Goal: Information Seeking & Learning: Check status

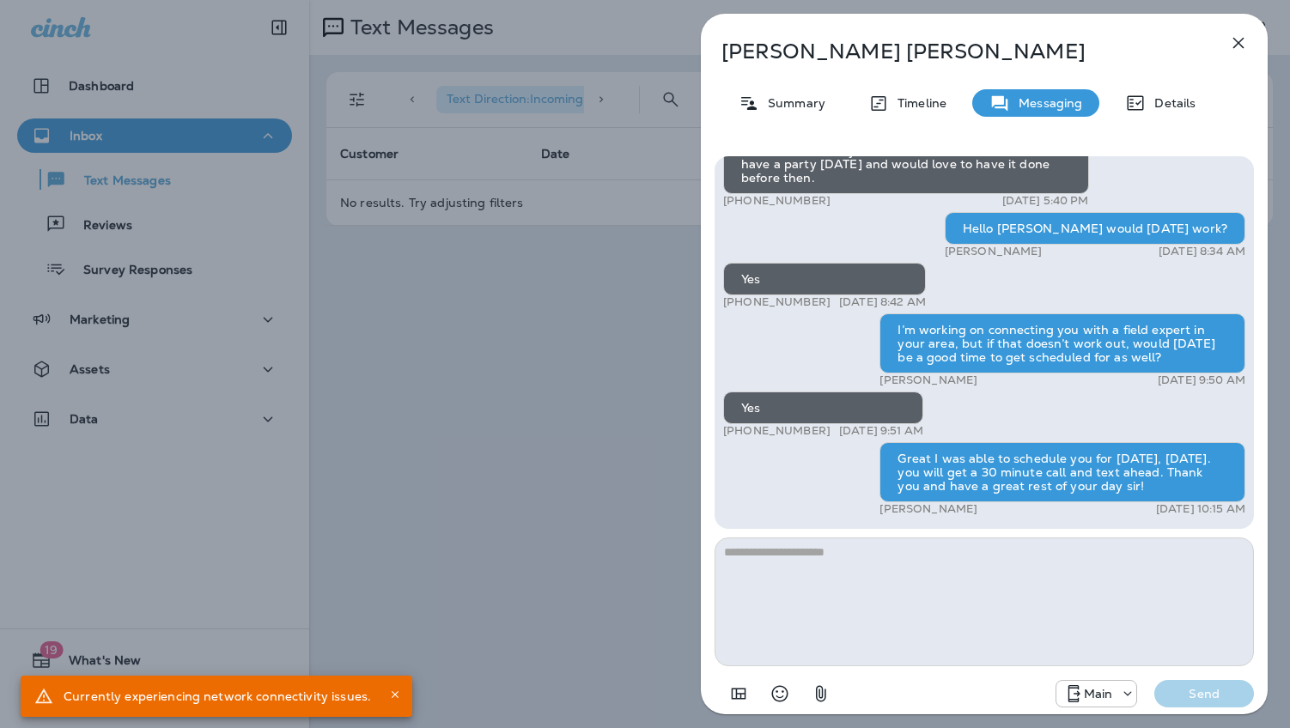
click at [1232, 44] on icon "button" at bounding box center [1238, 43] width 21 height 21
click at [1235, 46] on icon "button" at bounding box center [1238, 43] width 11 height 11
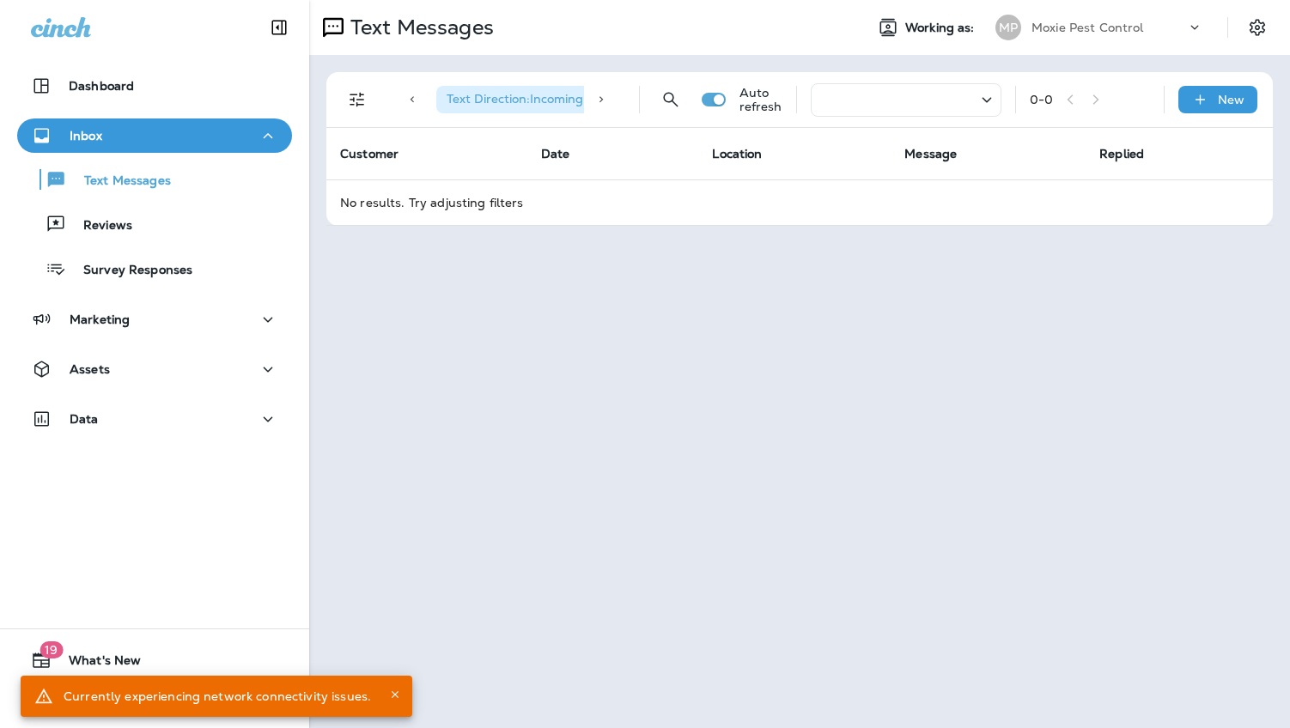
click at [1186, 27] on icon at bounding box center [1194, 27] width 17 height 17
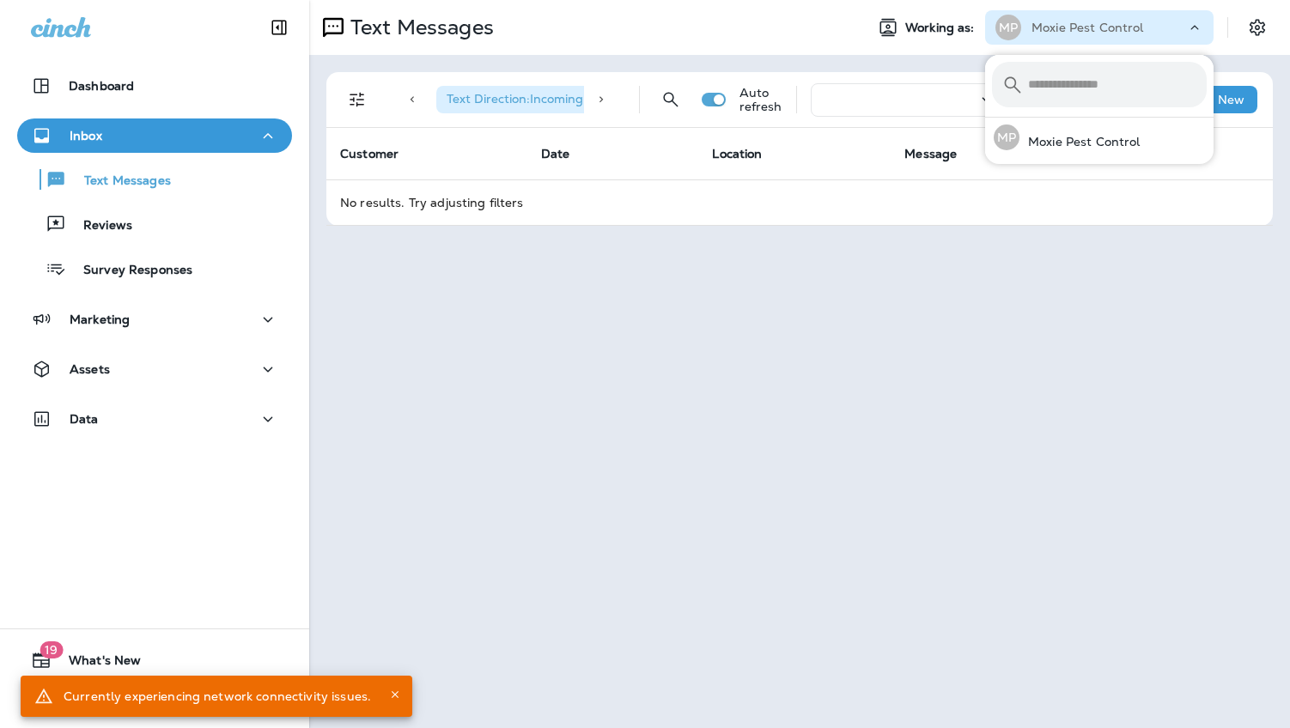
click at [925, 33] on span "Working as:" at bounding box center [941, 28] width 73 height 15
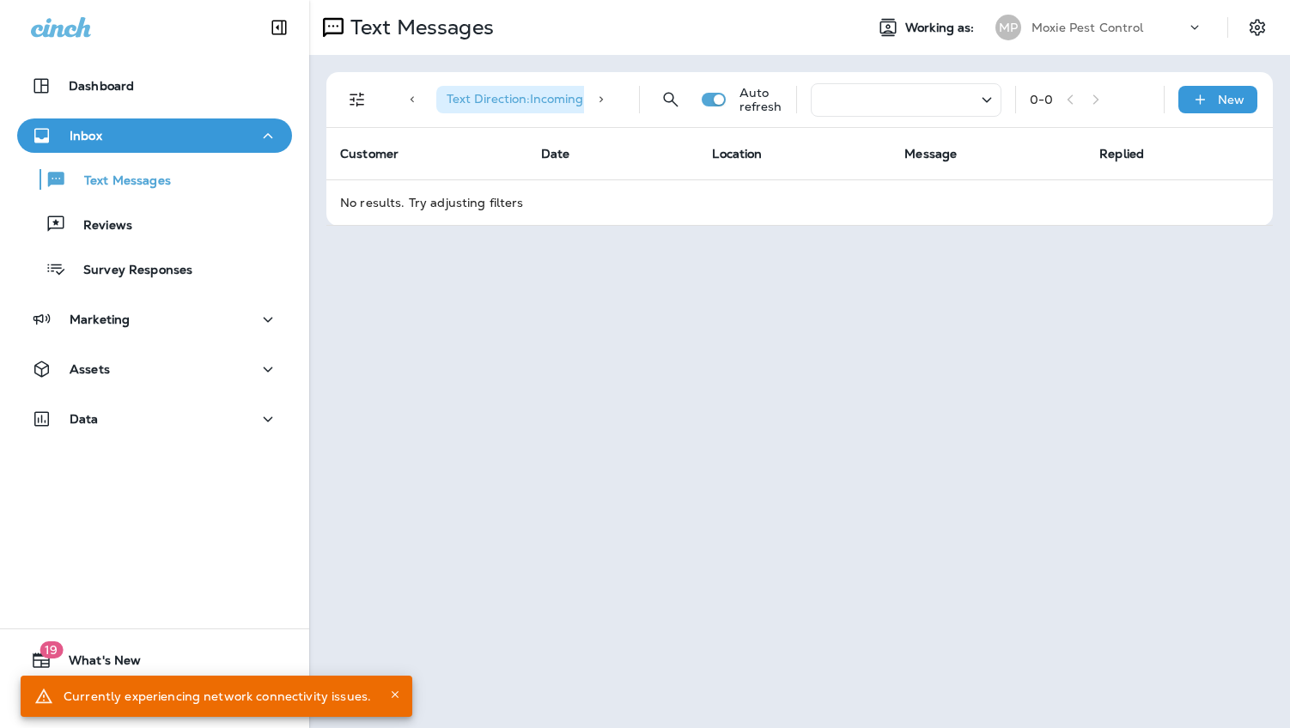
click at [1031, 32] on p "Moxie Pest Control" at bounding box center [1087, 28] width 112 height 14
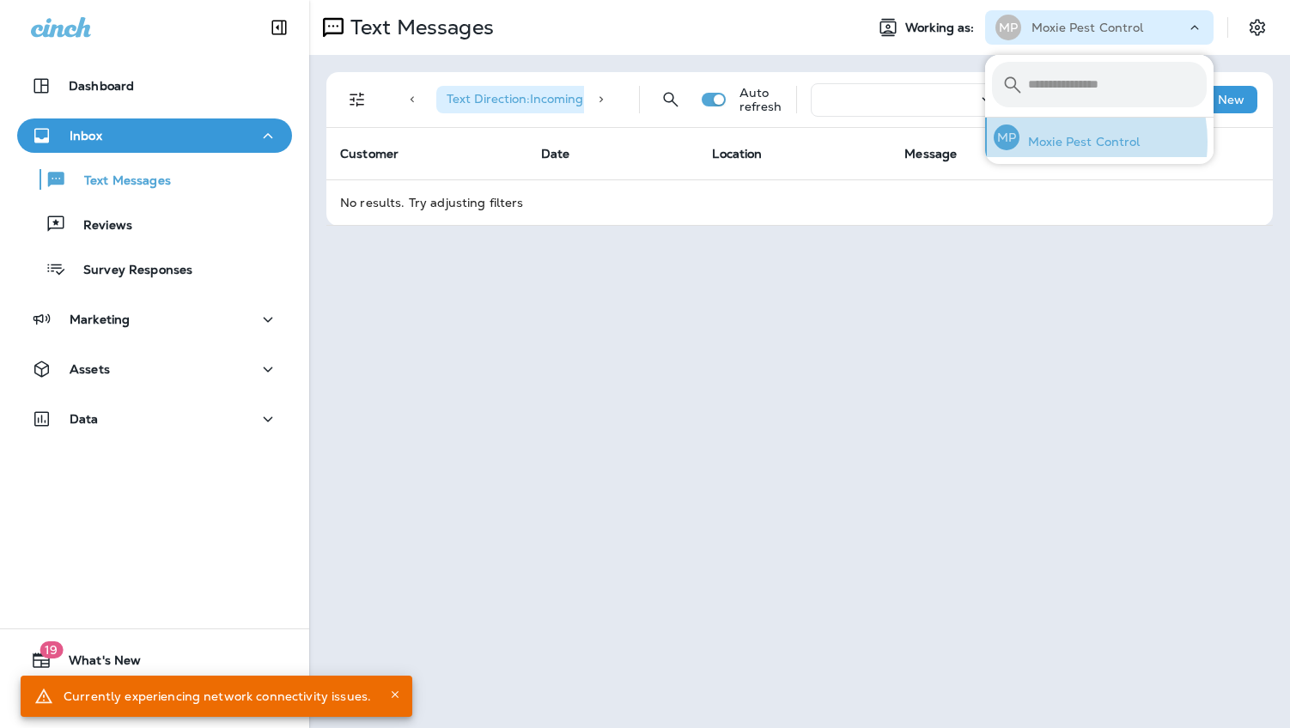
click at [1063, 142] on p "Moxie Pest Control" at bounding box center [1079, 142] width 121 height 14
click at [106, 25] on div at bounding box center [154, 26] width 309 height 52
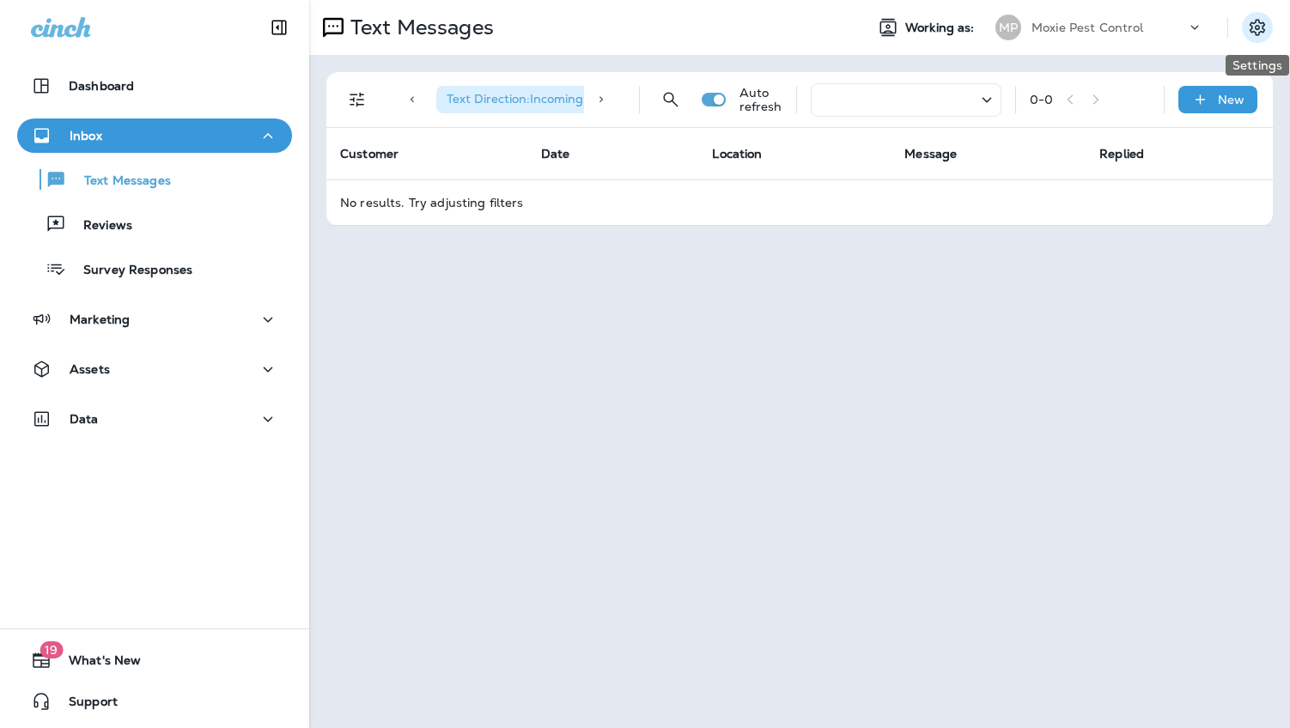
click at [1252, 26] on icon "Settings" at bounding box center [1257, 27] width 21 height 21
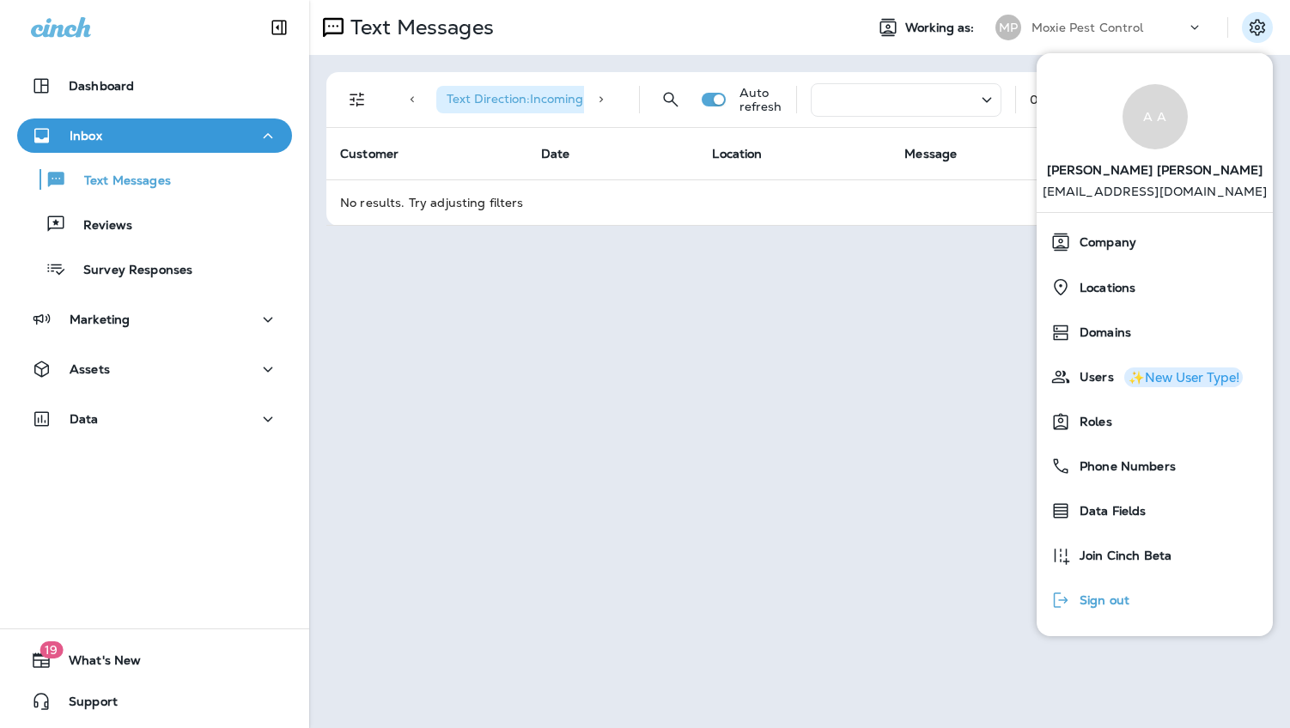
click at [1188, 596] on button "Sign out" at bounding box center [1154, 600] width 236 height 45
click at [1086, 596] on span "Sign out" at bounding box center [1100, 600] width 58 height 15
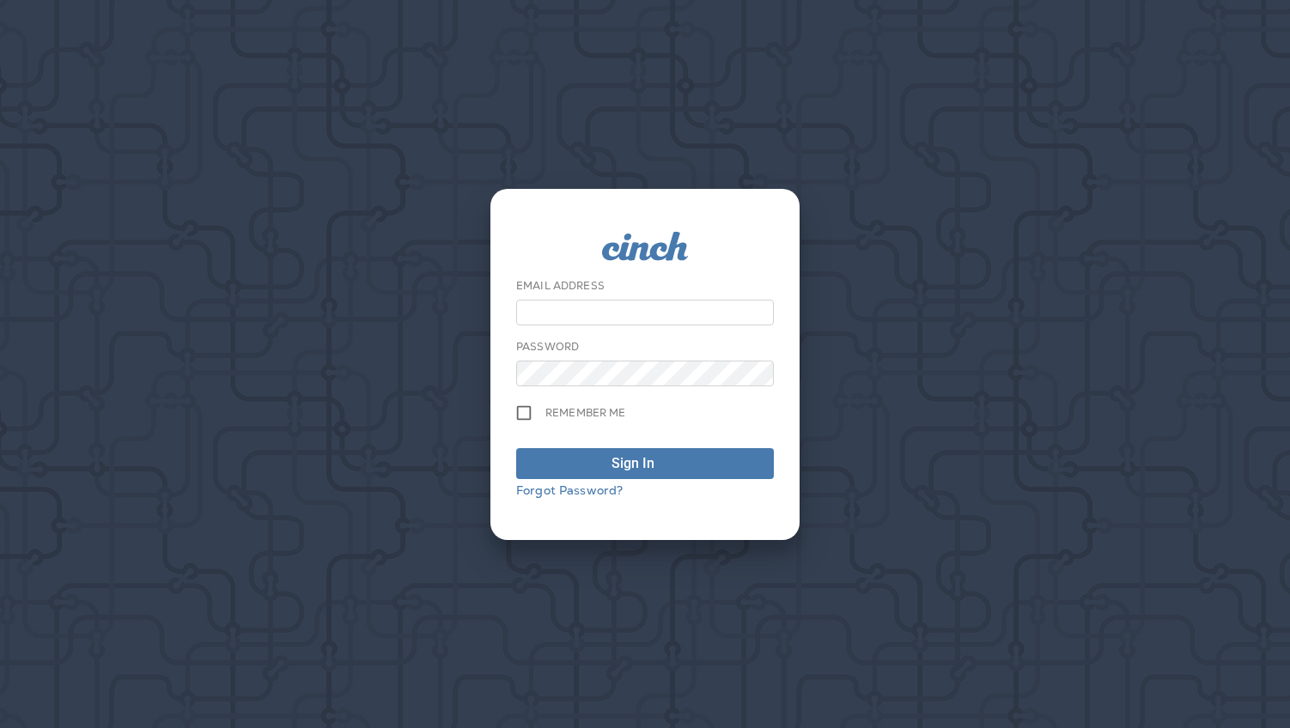
type input "**********"
click at [689, 282] on div "**********" at bounding box center [645, 301] width 258 height 47
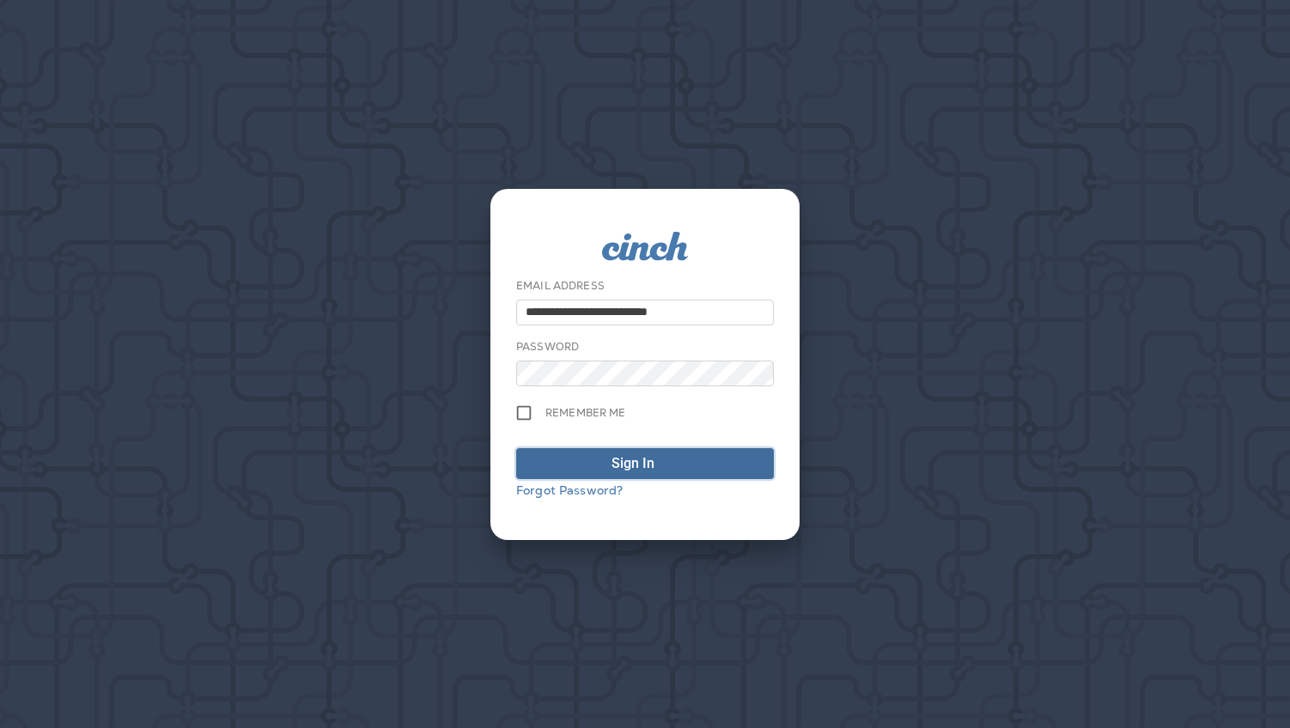
click at [589, 459] on span "Sign In" at bounding box center [644, 463] width 239 height 21
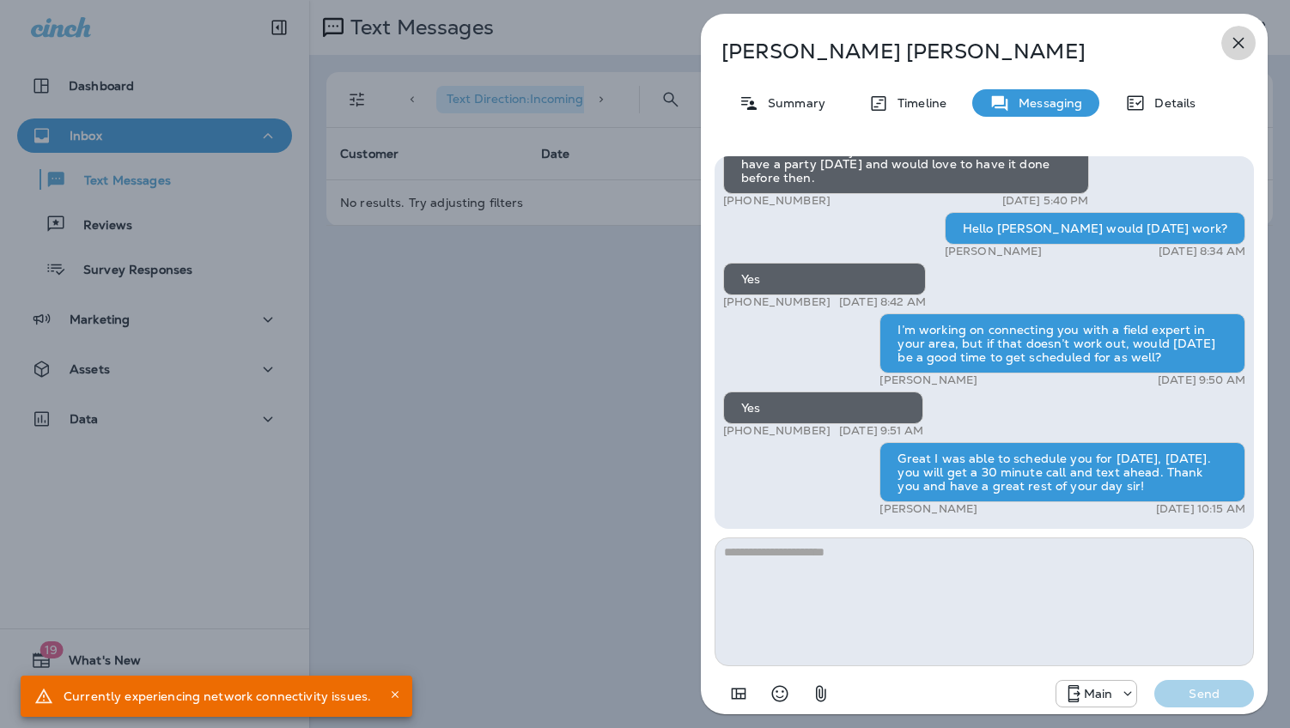
click at [1238, 37] on icon "button" at bounding box center [1238, 43] width 21 height 21
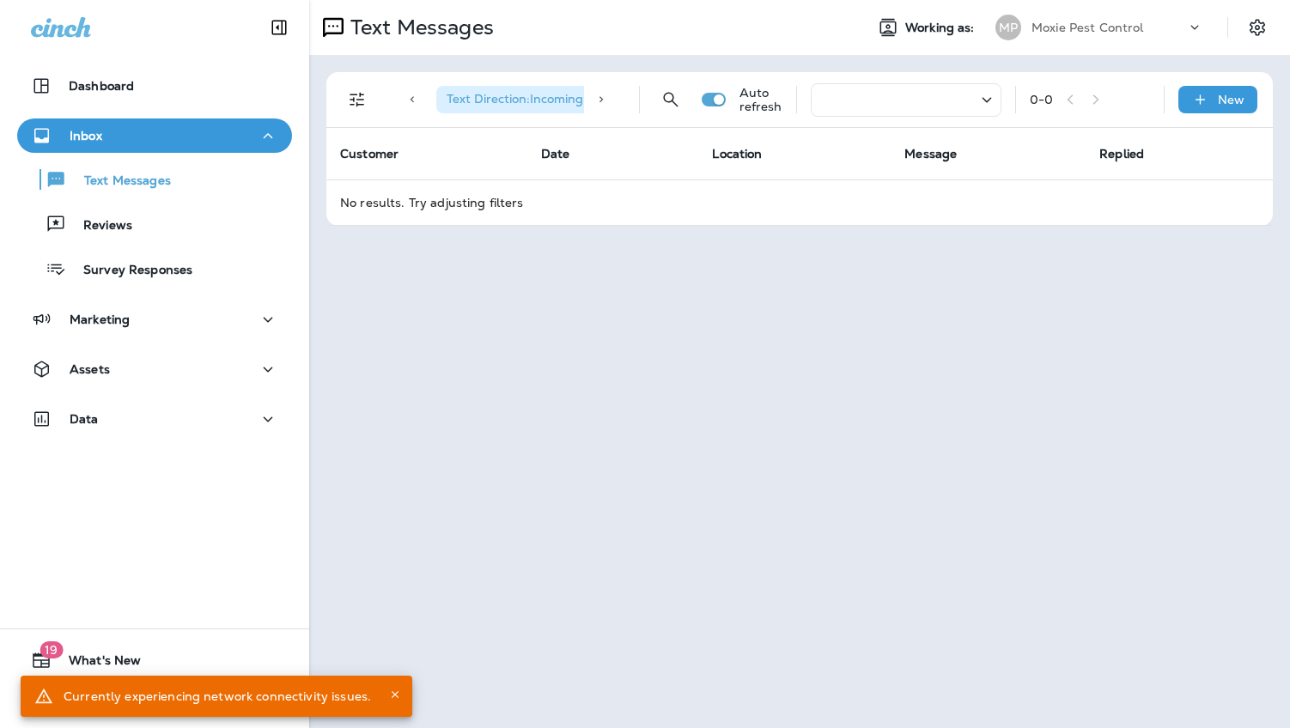
click at [201, 695] on div "Currently experiencing network connectivity issues." at bounding box center [217, 696] width 307 height 31
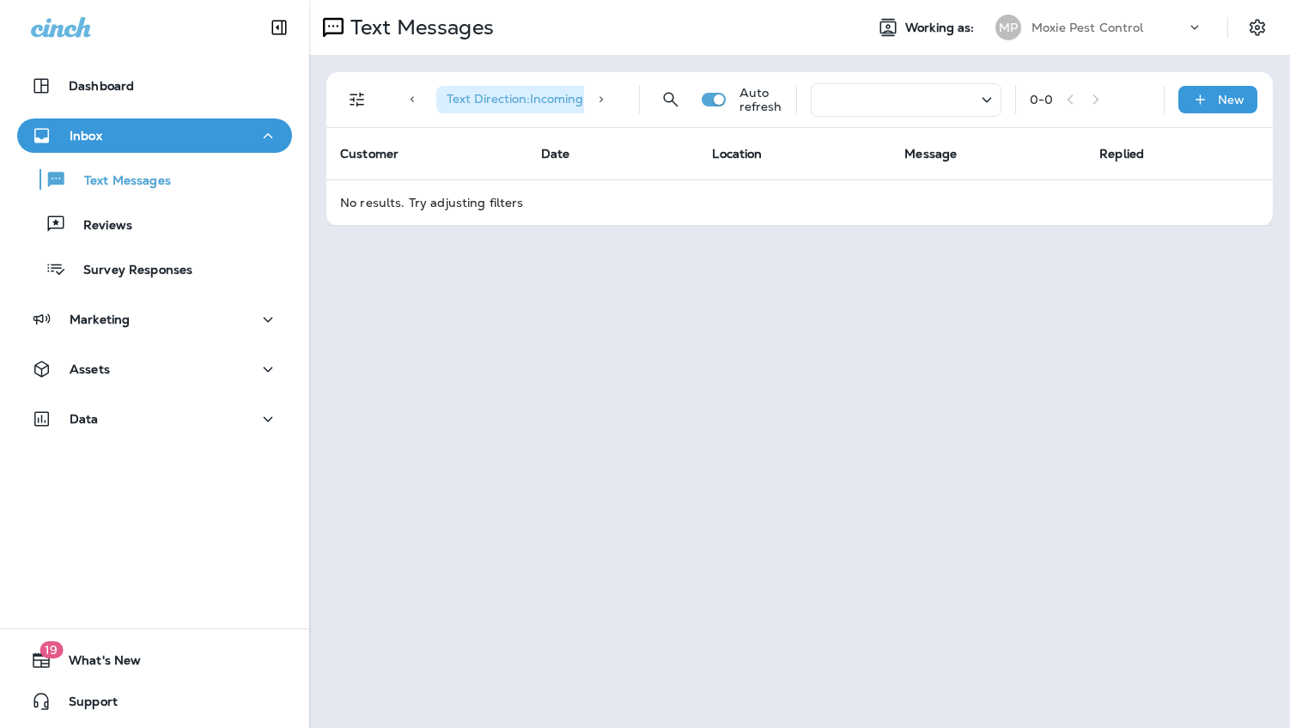
drag, startPoint x: 337, startPoint y: 74, endPoint x: 351, endPoint y: 93, distance: 23.4
click at [342, 83] on div "Text Direction : Incoming Location : [GEOGRAPHIC_DATA] +364 Auto refresh 0 - 0 …" at bounding box center [799, 100] width 946 height 56
click at [373, 105] on button "Filters" at bounding box center [357, 99] width 34 height 34
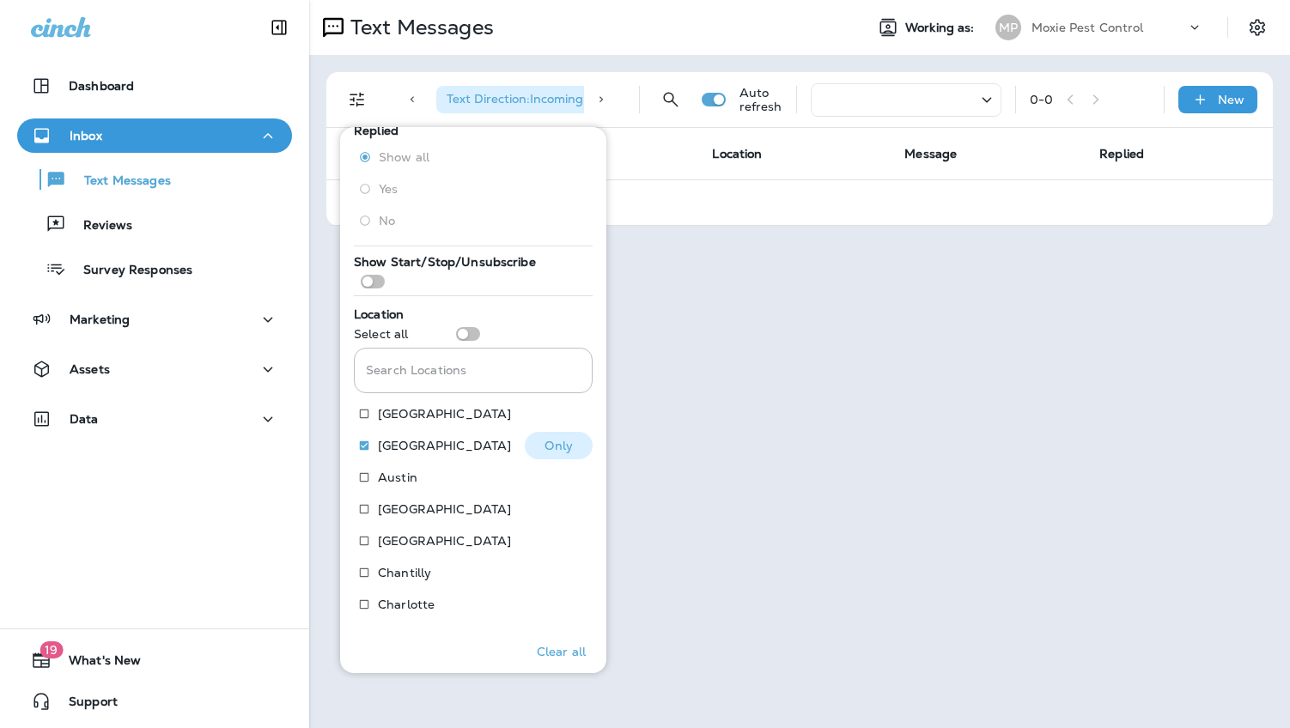
scroll to position [168, 0]
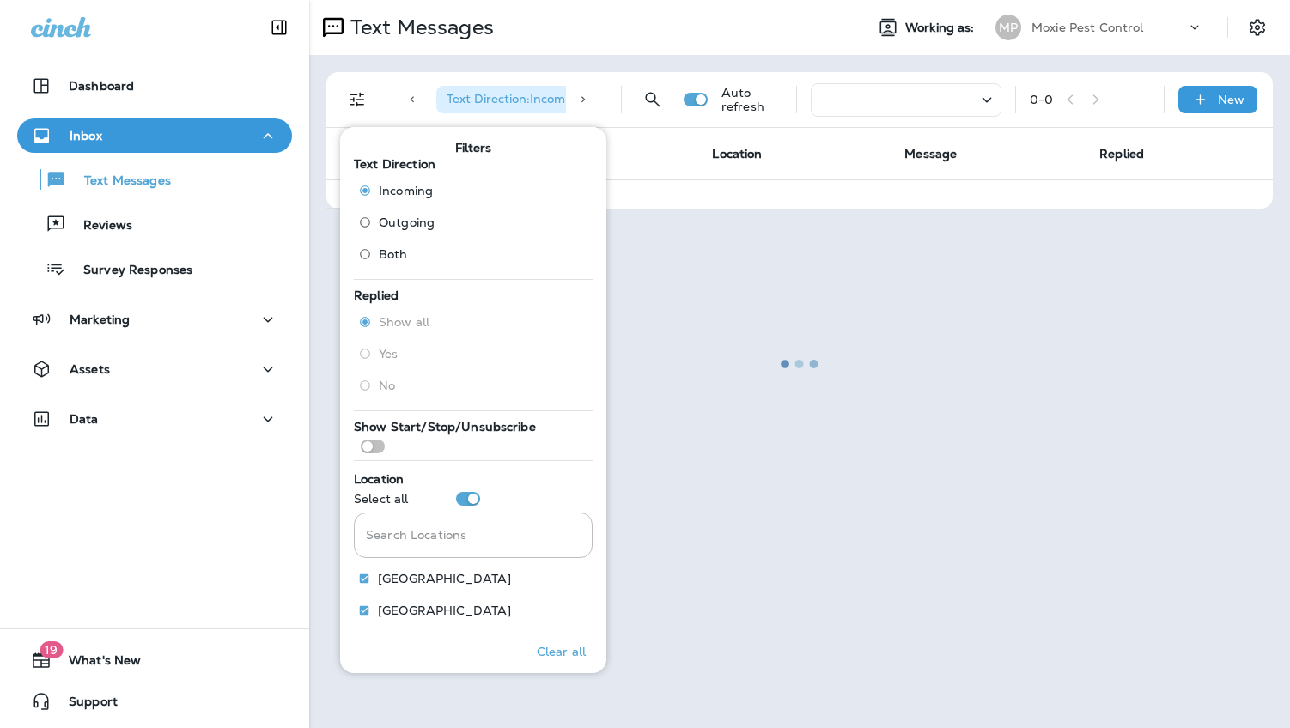
click at [676, 126] on div at bounding box center [799, 364] width 977 height 725
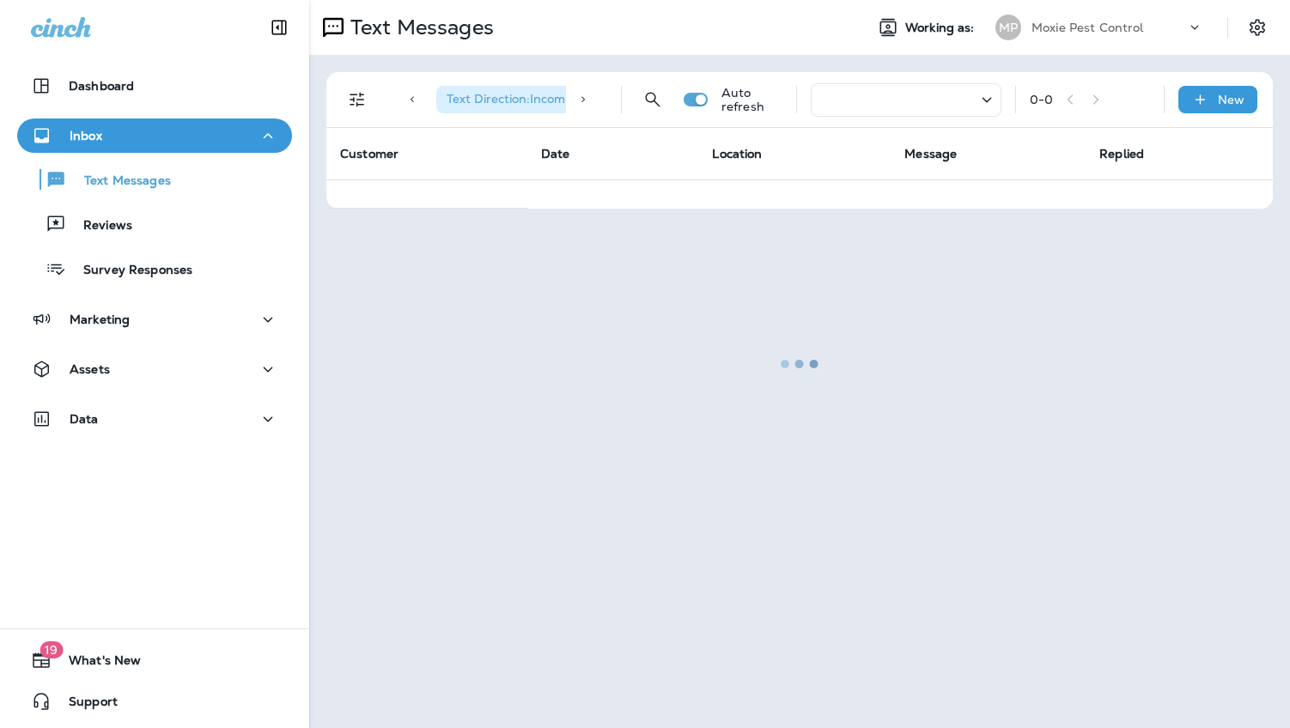
click at [974, 117] on div at bounding box center [799, 364] width 977 height 725
click at [980, 100] on div at bounding box center [799, 364] width 977 height 725
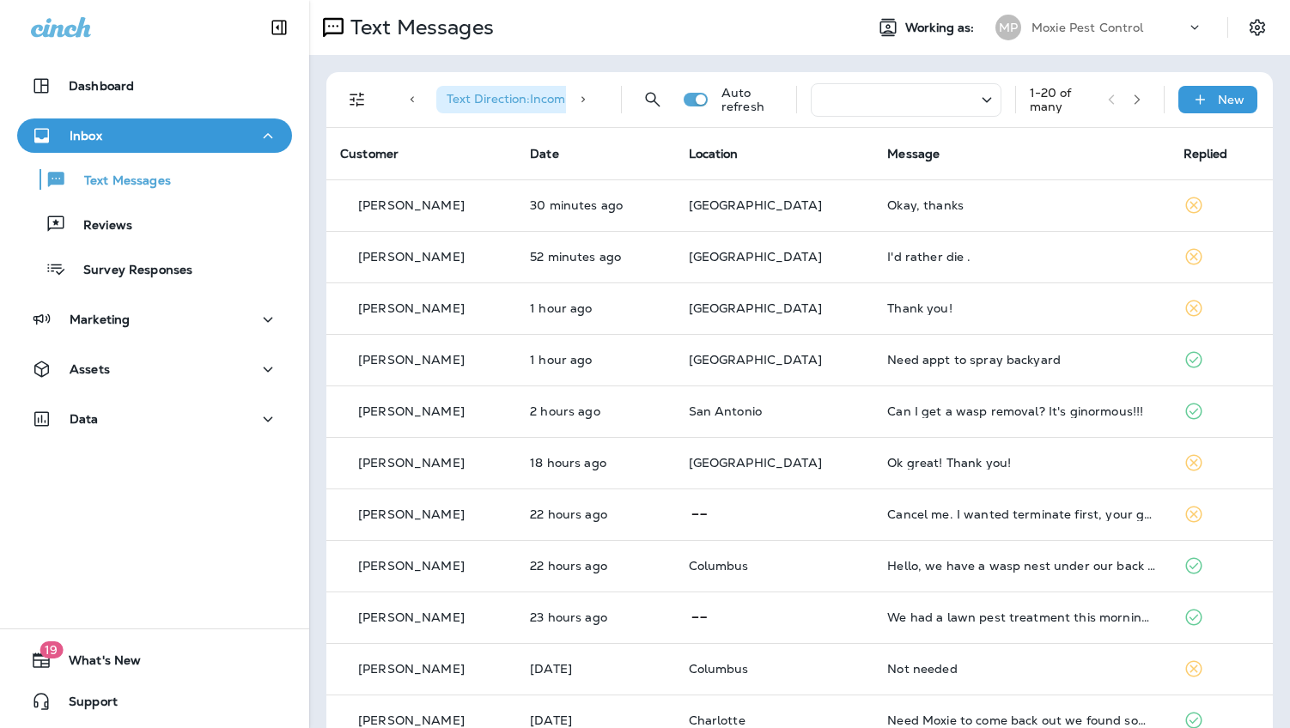
click at [993, 99] on div "Text Direction : Incoming Auto refresh 1 - 20 of many New" at bounding box center [802, 99] width 925 height 55
click at [979, 100] on icon at bounding box center [986, 99] width 21 height 21
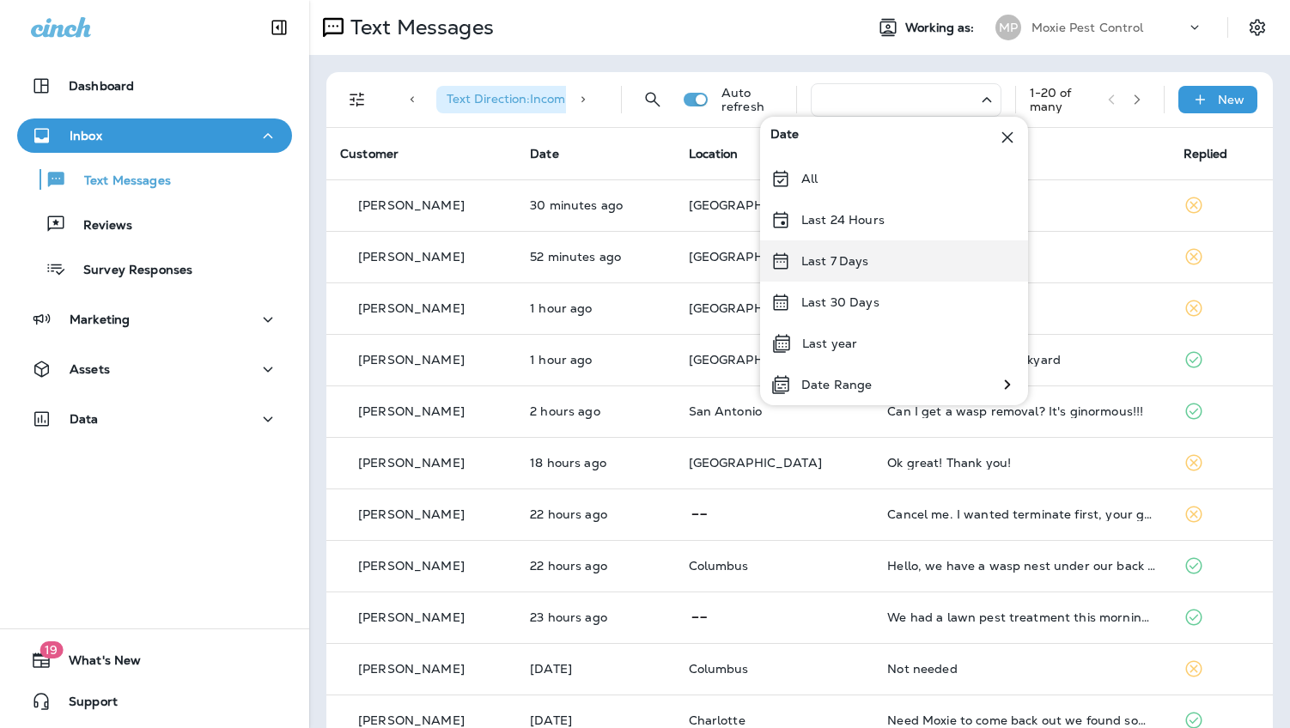
click at [881, 253] on div "Last 7 Days" at bounding box center [894, 260] width 268 height 41
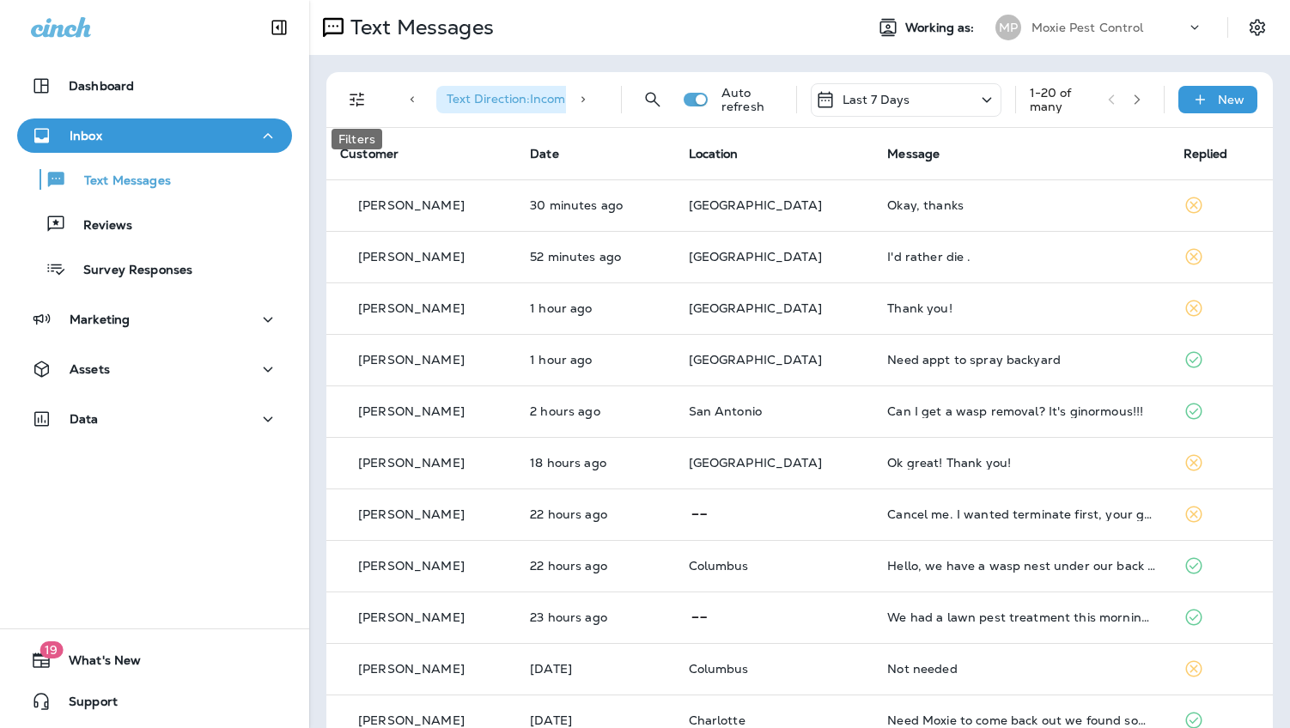
click at [354, 109] on icon "Filters" at bounding box center [357, 99] width 21 height 21
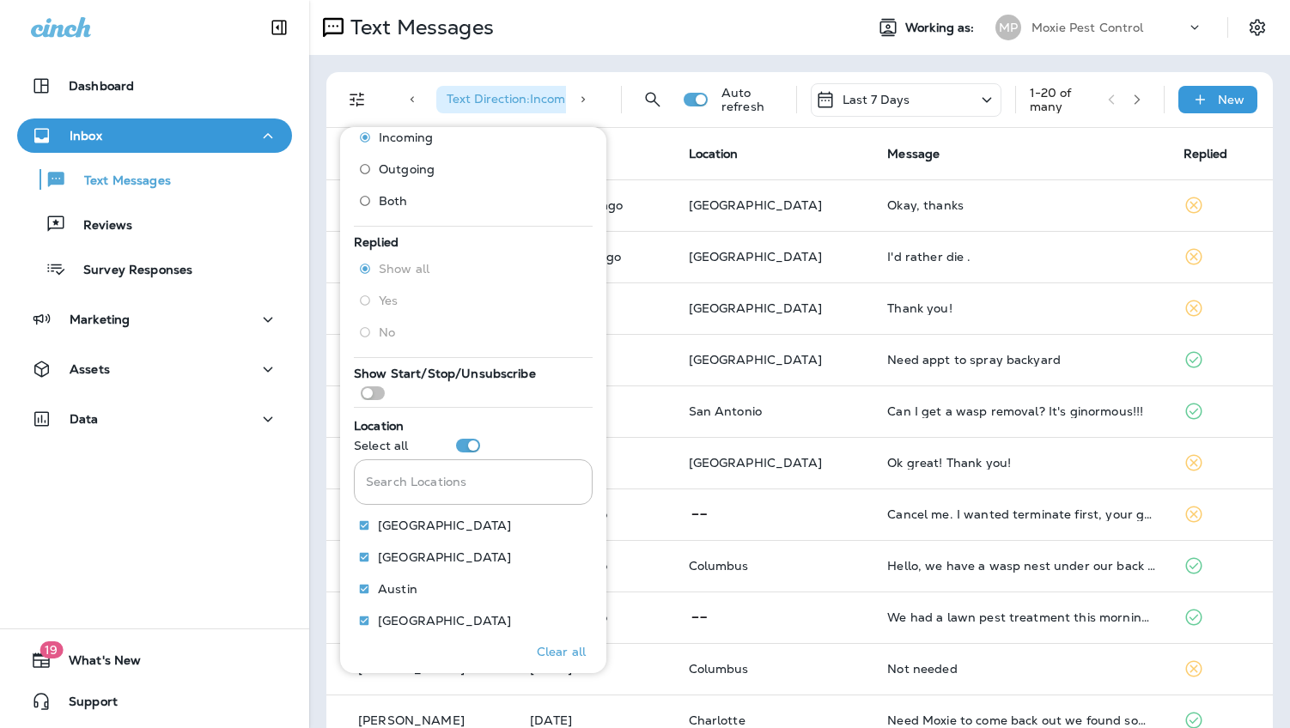
scroll to position [279, 0]
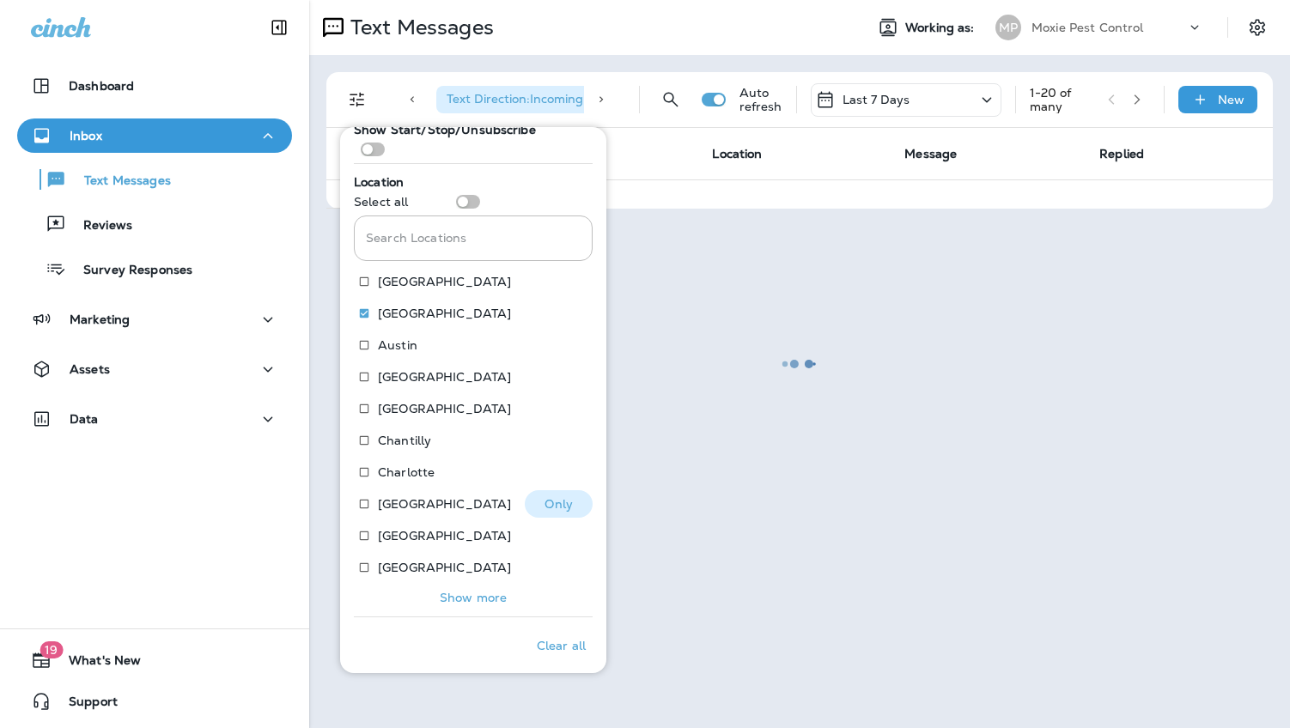
scroll to position [305, 0]
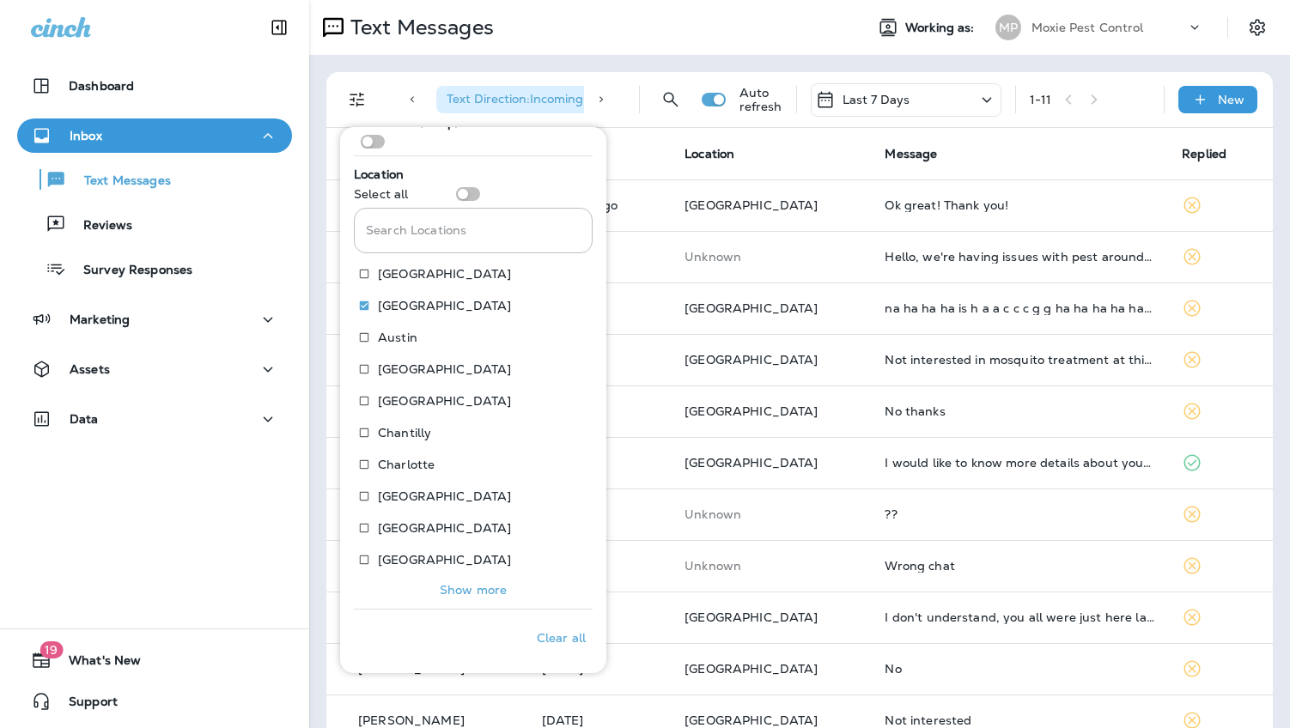
click at [473, 583] on p "Show more" at bounding box center [473, 590] width 67 height 14
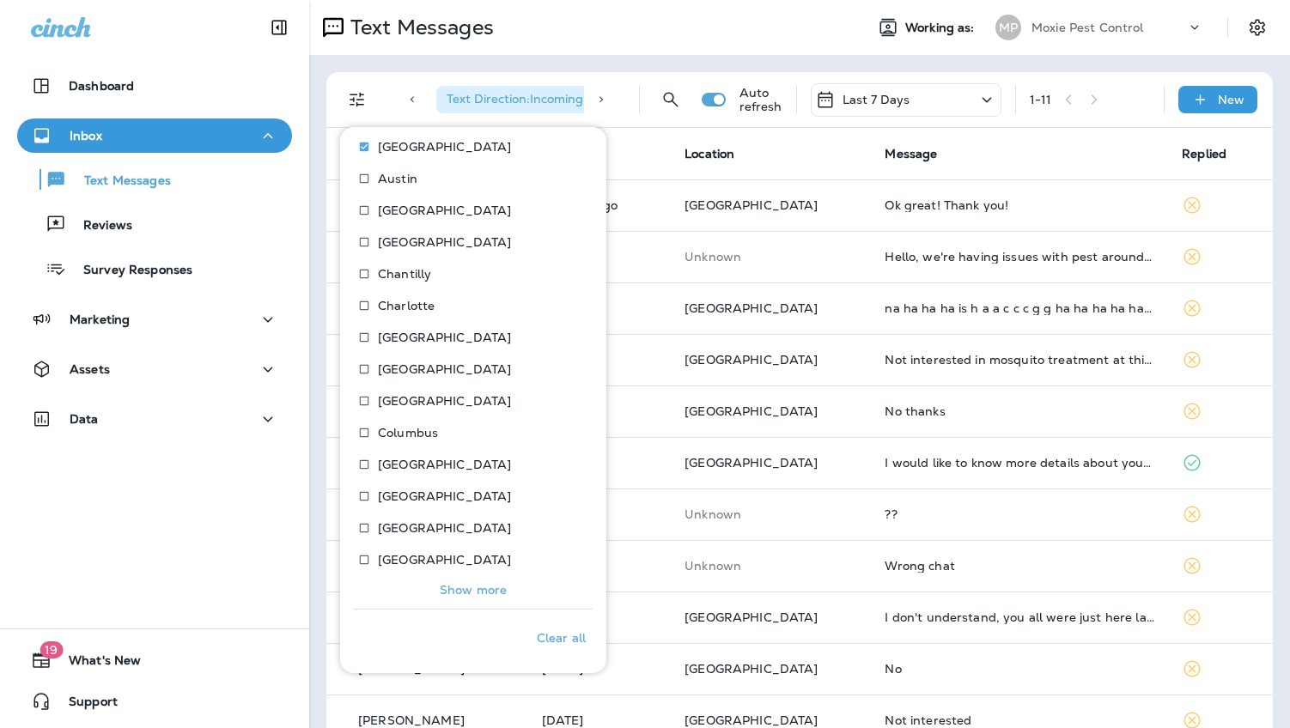
click at [470, 587] on p "Show more" at bounding box center [473, 590] width 67 height 14
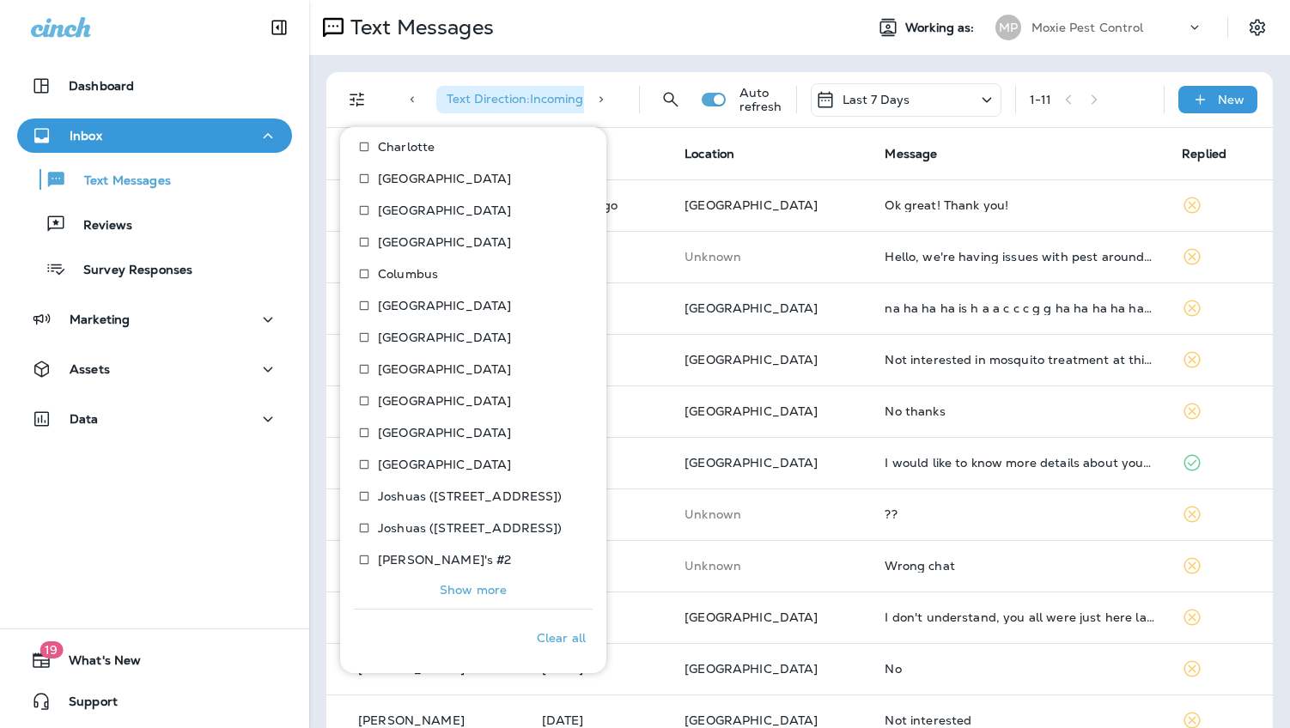
click at [468, 585] on p "Show more" at bounding box center [473, 590] width 67 height 14
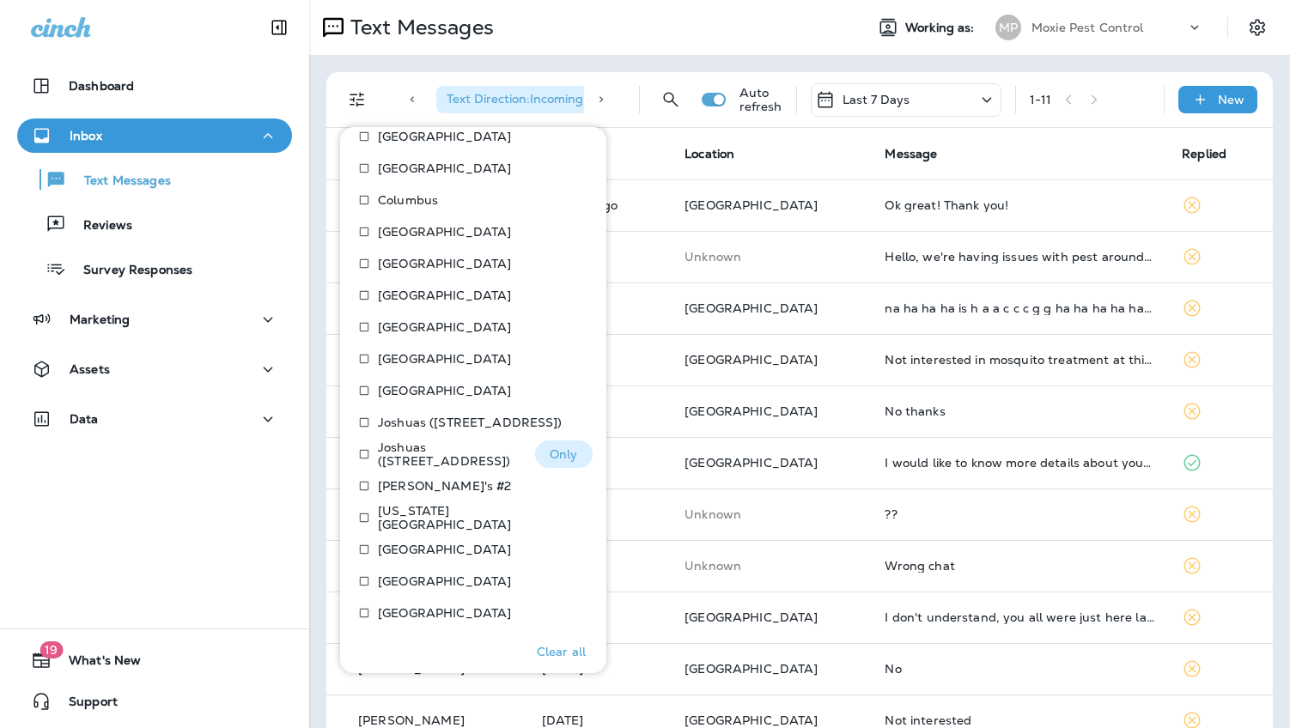
scroll to position [781, 0]
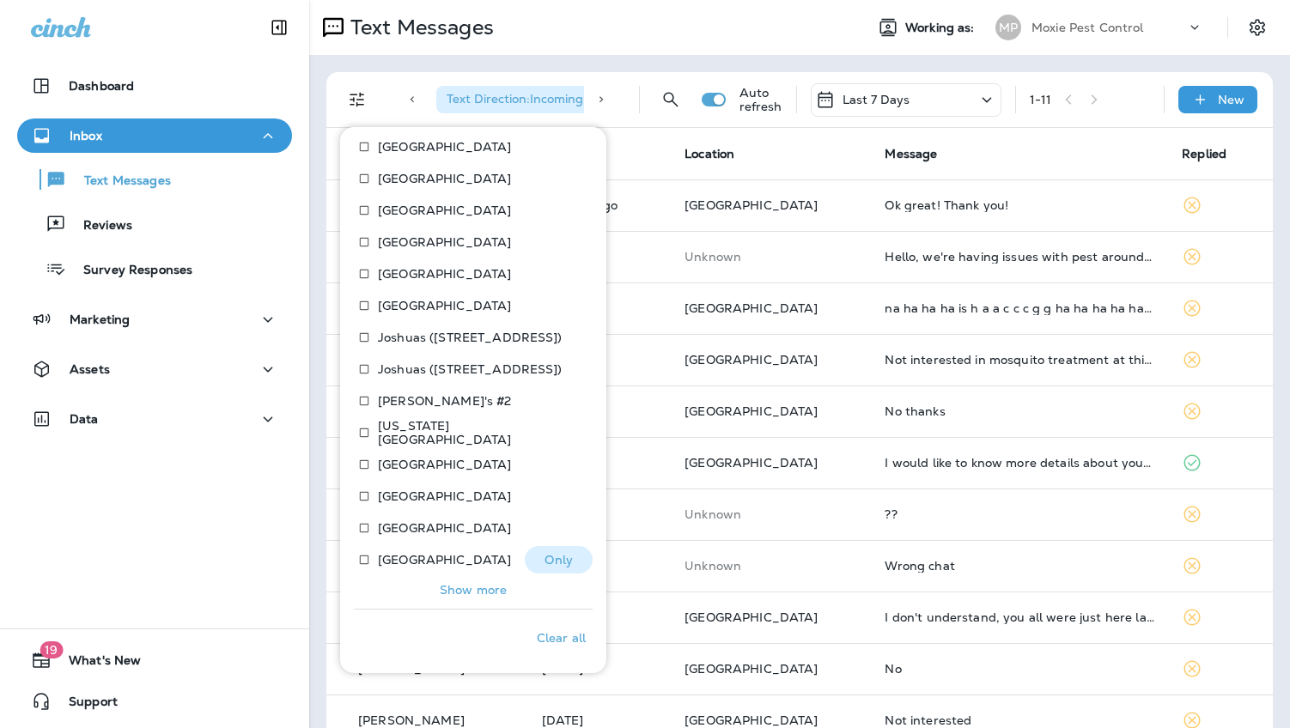
click at [407, 561] on p "[GEOGRAPHIC_DATA]" at bounding box center [444, 560] width 133 height 14
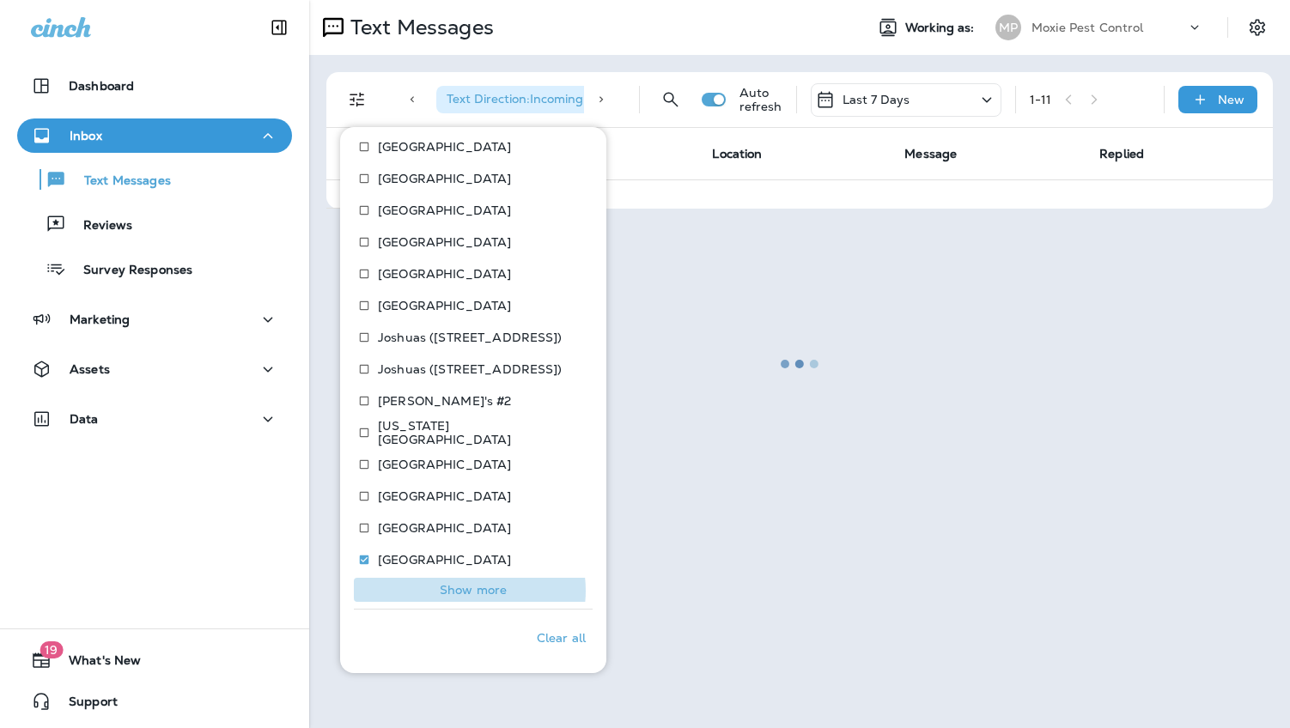
click at [469, 591] on p "Show more" at bounding box center [473, 590] width 67 height 14
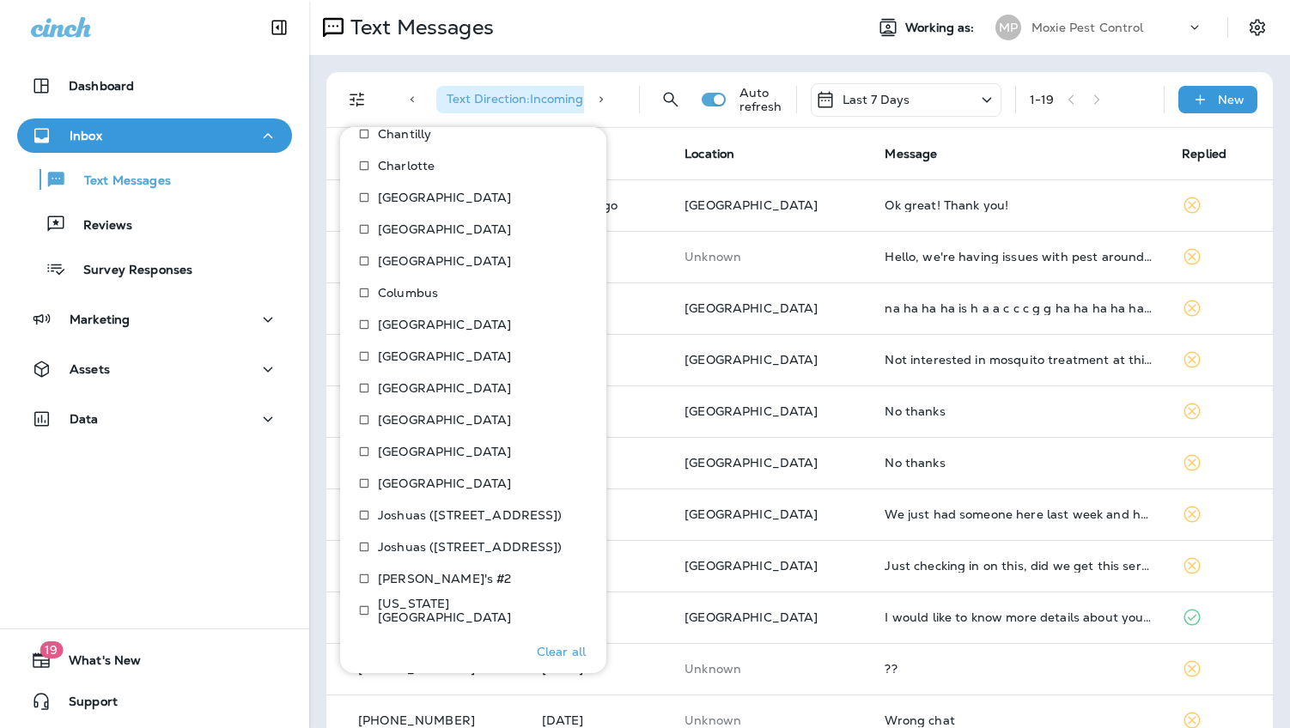
scroll to position [412, 0]
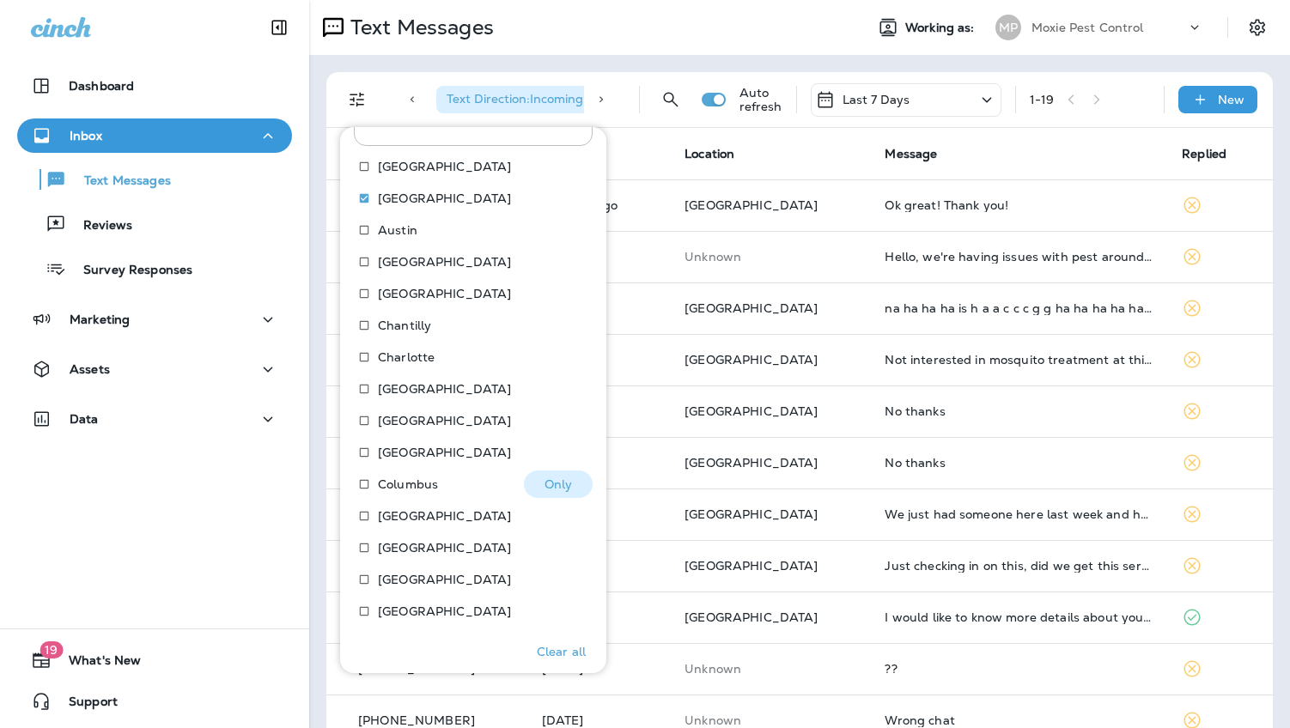
click at [409, 485] on p "Columbus" at bounding box center [408, 484] width 60 height 14
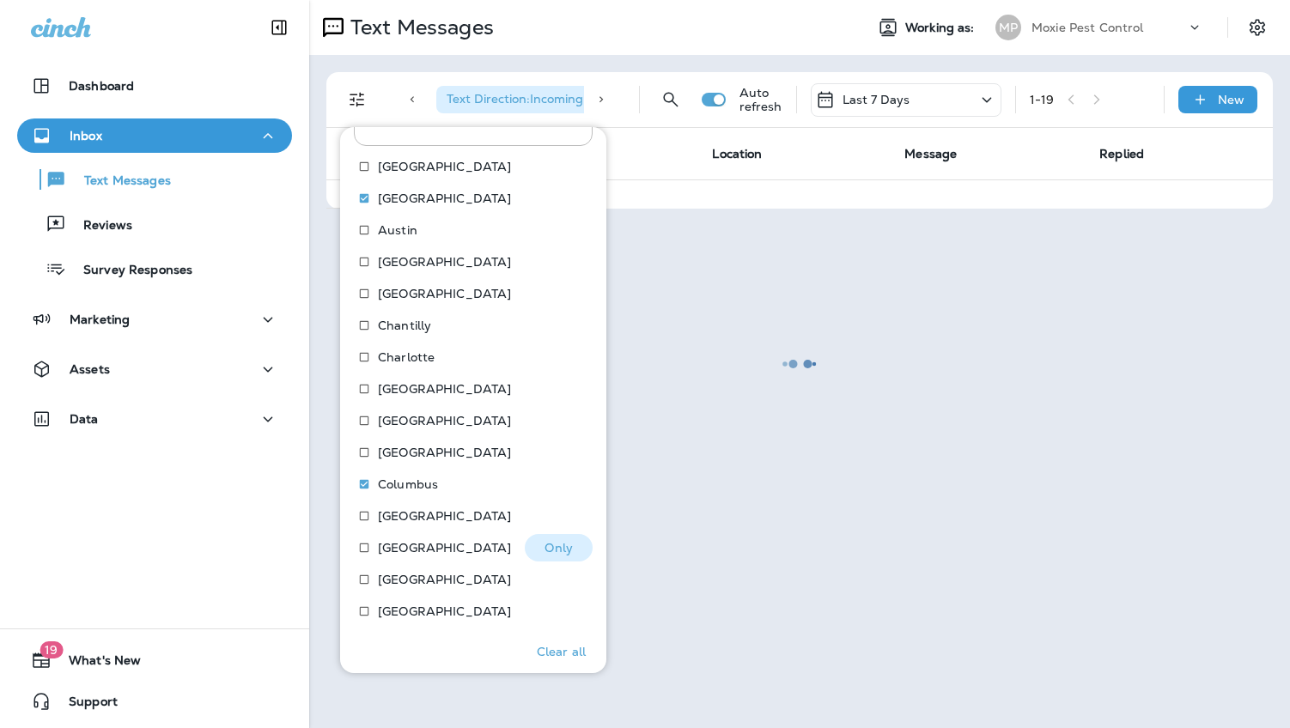
scroll to position [733, 0]
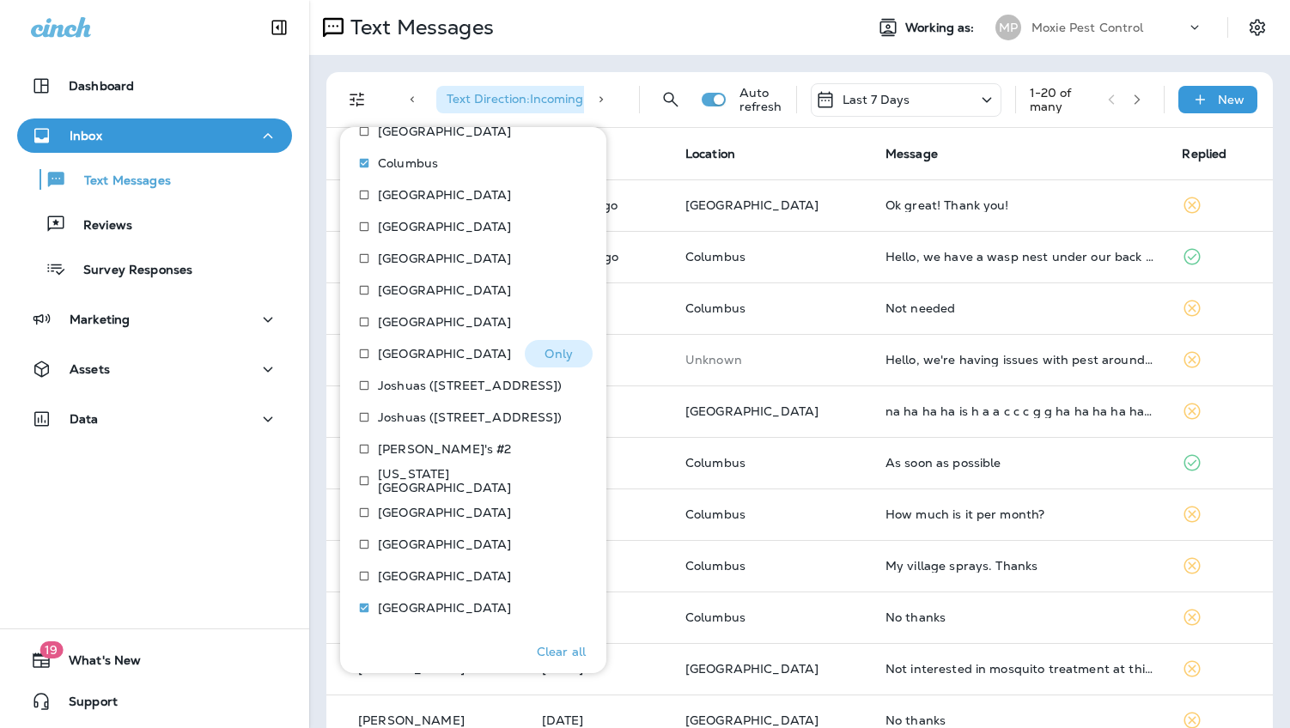
click at [440, 351] on p "[GEOGRAPHIC_DATA]" at bounding box center [444, 354] width 133 height 14
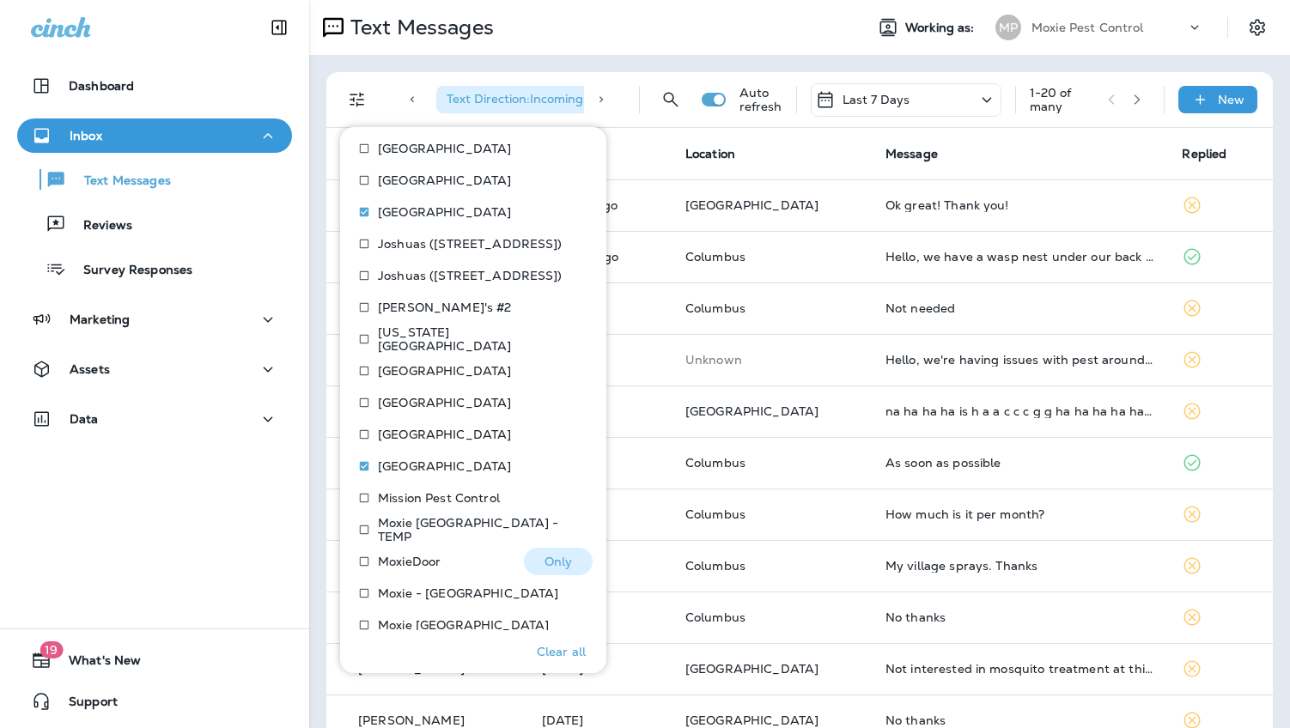
scroll to position [940, 0]
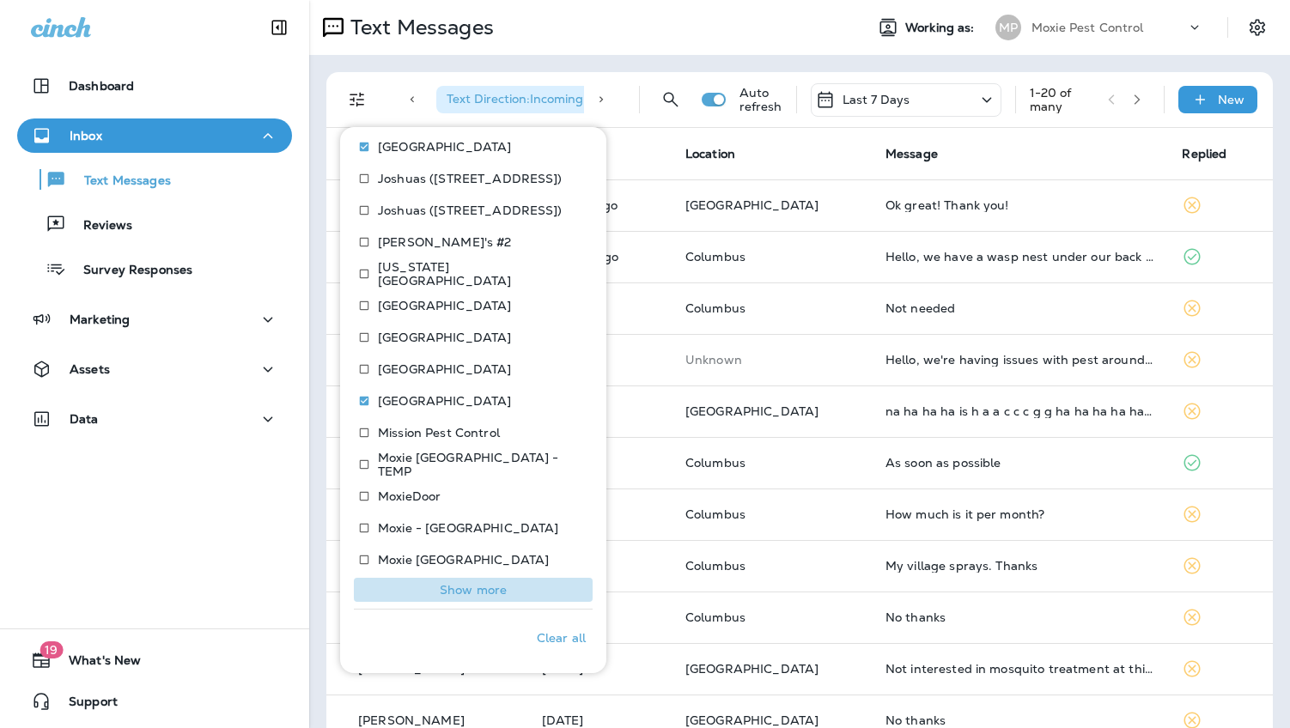
click at [479, 586] on p "Show more" at bounding box center [473, 590] width 67 height 14
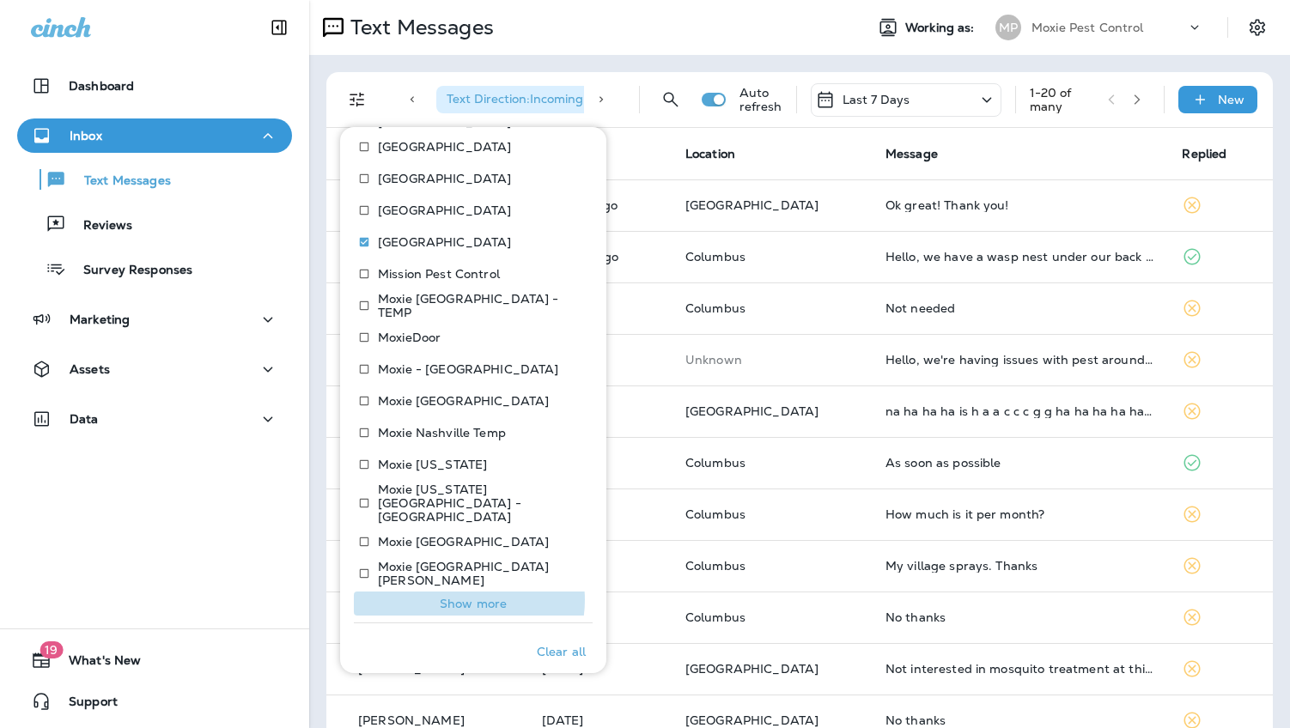
drag, startPoint x: 465, startPoint y: 586, endPoint x: 451, endPoint y: 549, distance: 39.7
click at [465, 597] on p "Show more" at bounding box center [473, 604] width 67 height 14
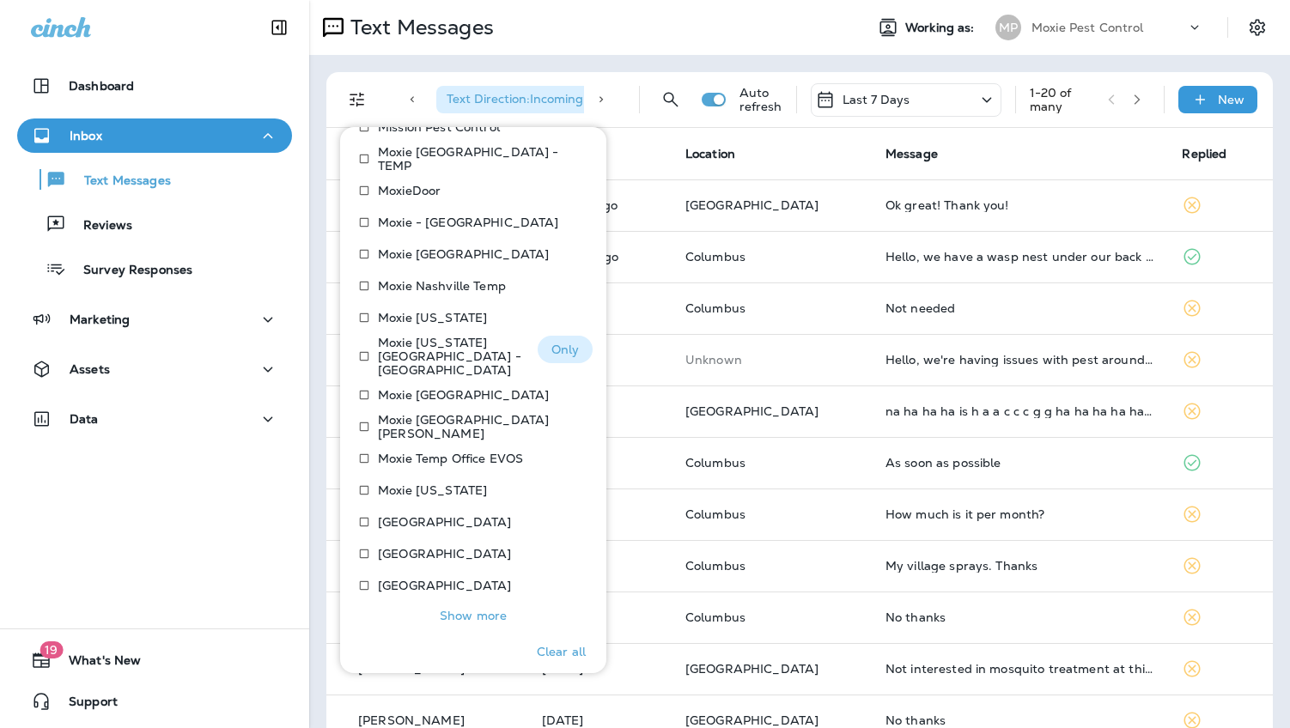
scroll to position [1258, 0]
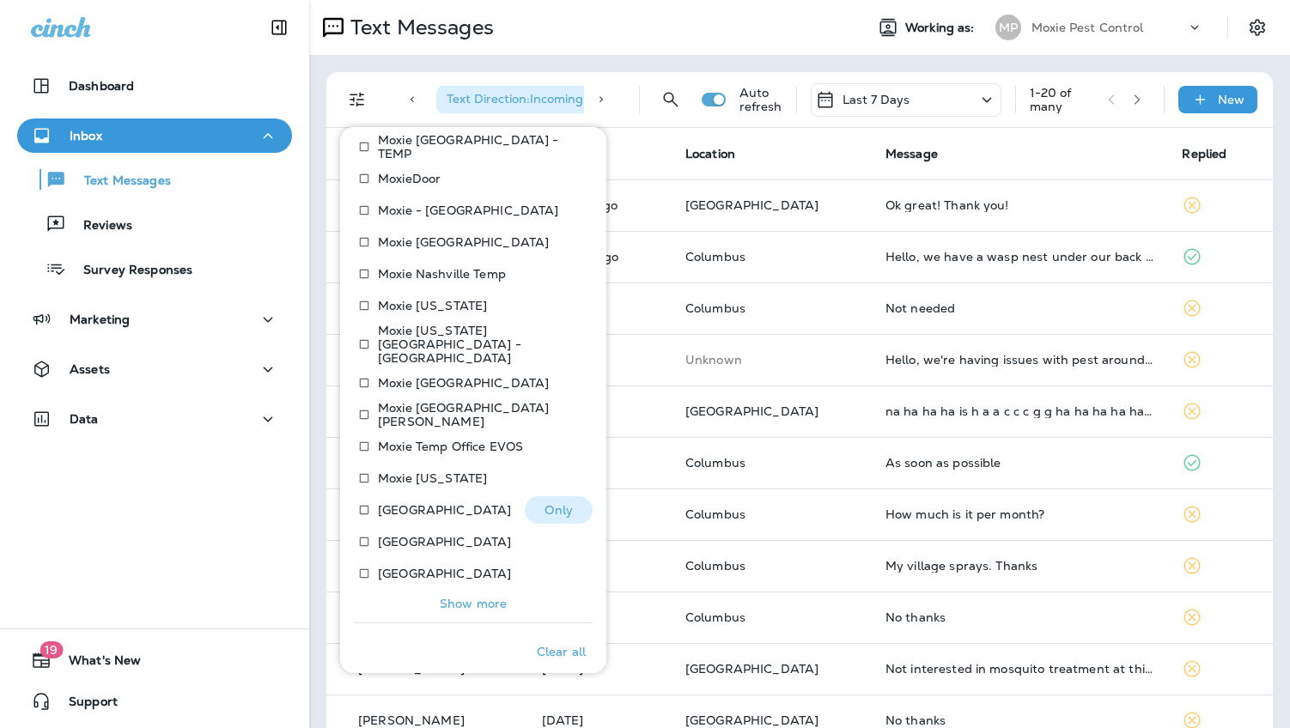
click at [398, 503] on p "[GEOGRAPHIC_DATA]" at bounding box center [444, 510] width 133 height 14
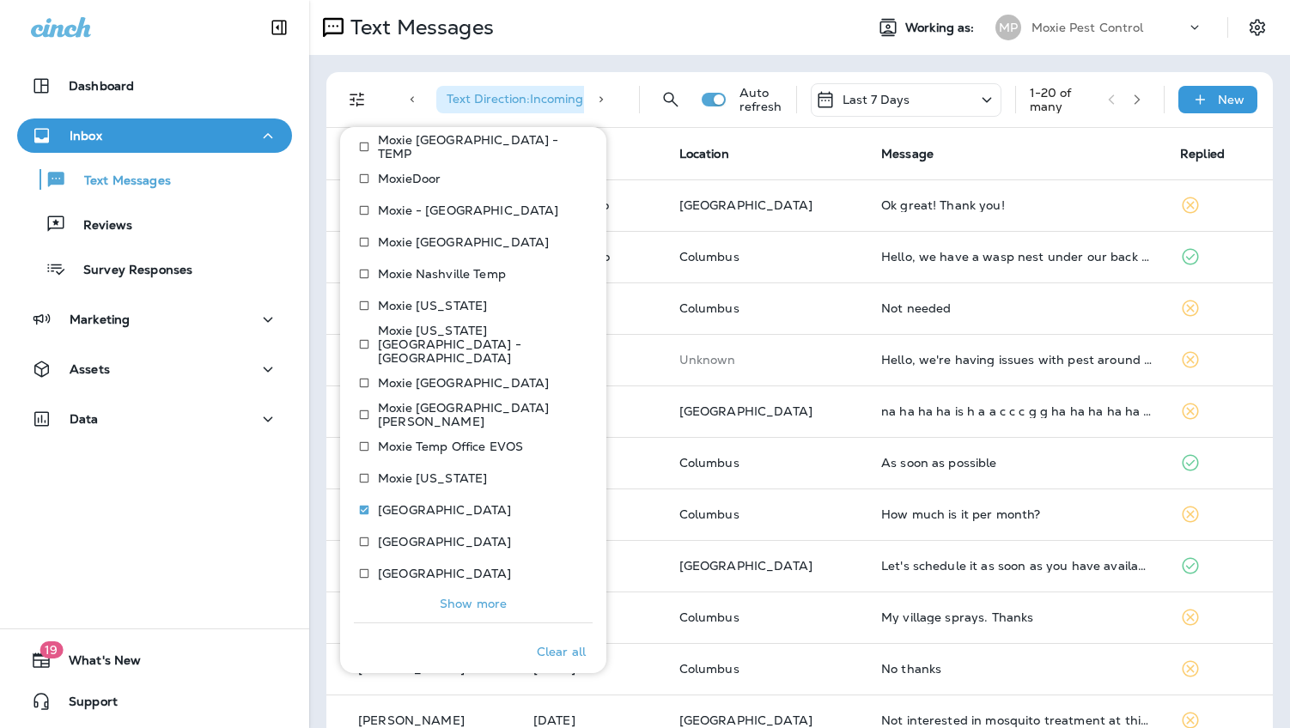
click at [711, 39] on div "Text Messages" at bounding box center [579, 27] width 541 height 34
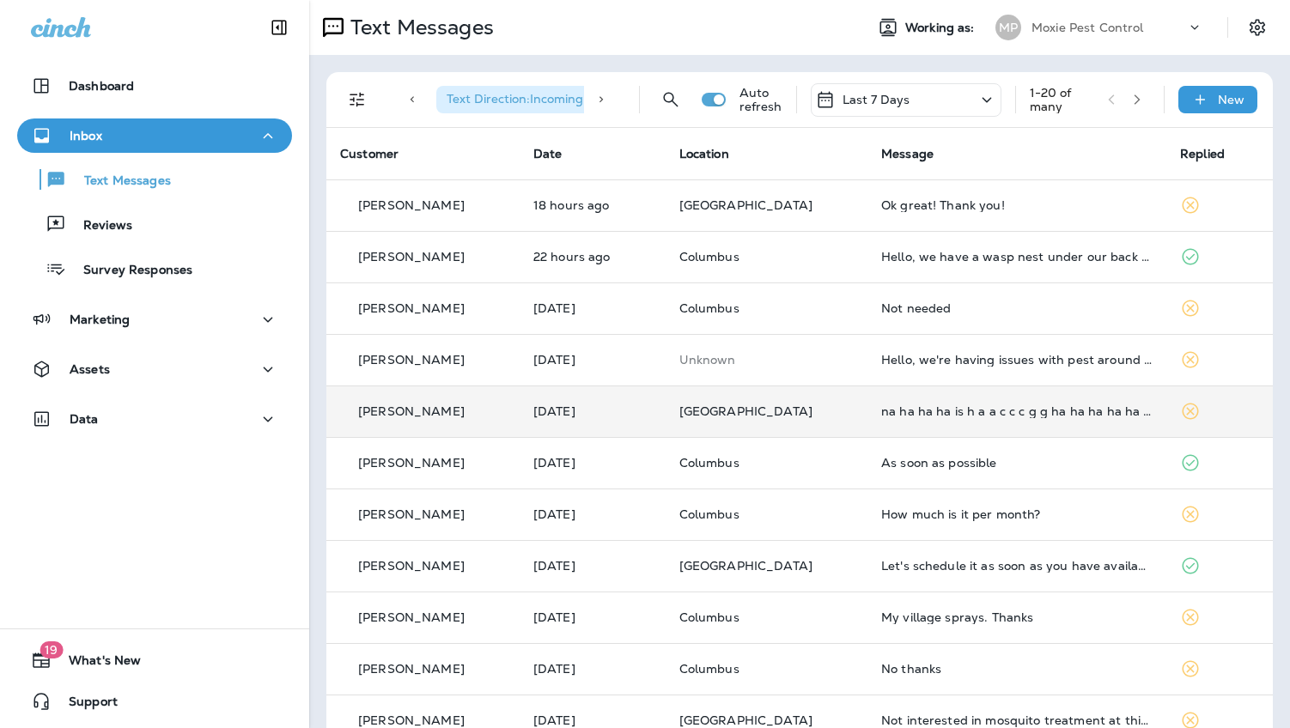
click at [915, 393] on td "na ha ha ha is h a a c c c g g ha ha ha ha ha [PERSON_NAME] [PERSON_NAME] jd jd…" at bounding box center [1016, 411] width 299 height 52
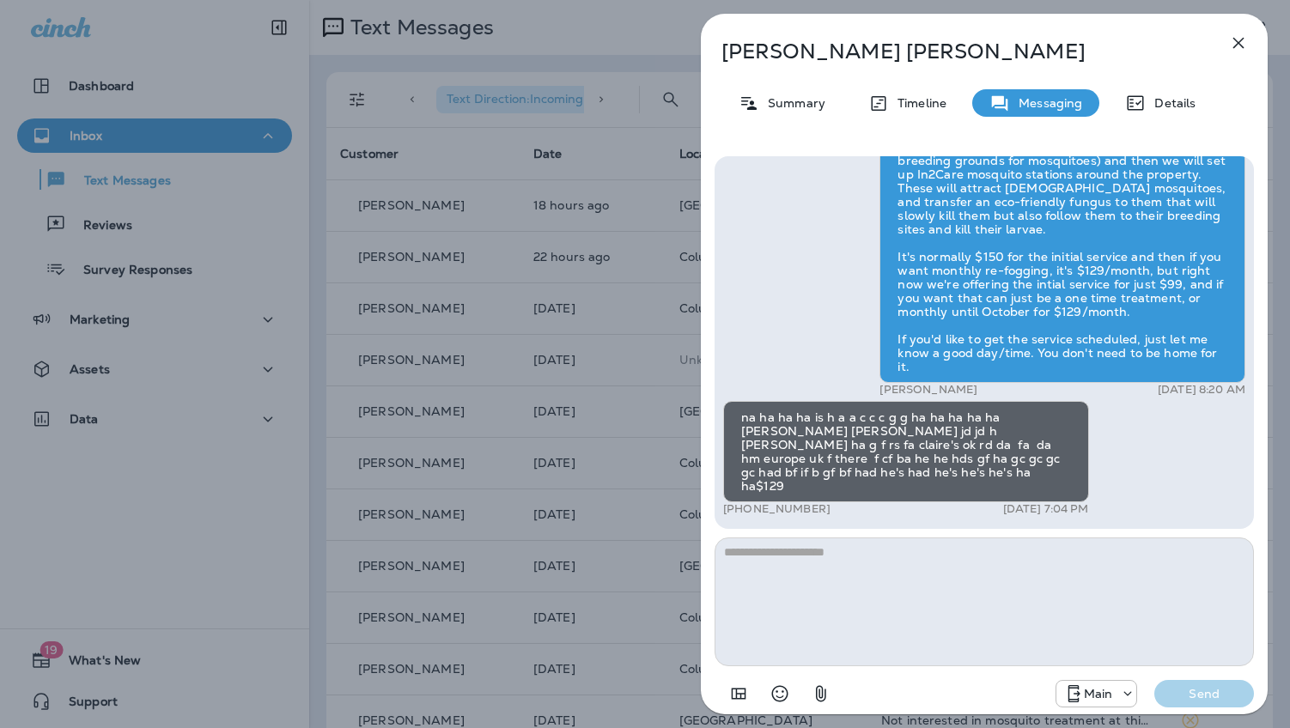
click at [627, 343] on div "[PERSON_NAME] Summary Timeline Messaging Details Hi, [PERSON_NAME] , this is [P…" at bounding box center [645, 364] width 1290 height 728
